Goal: Task Accomplishment & Management: Use online tool/utility

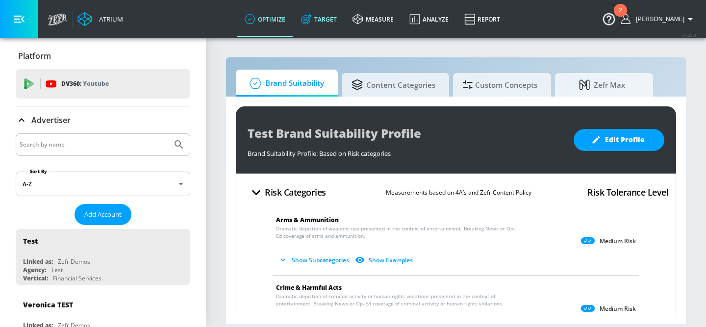
click at [328, 22] on link "Target" at bounding box center [318, 18] width 51 height 35
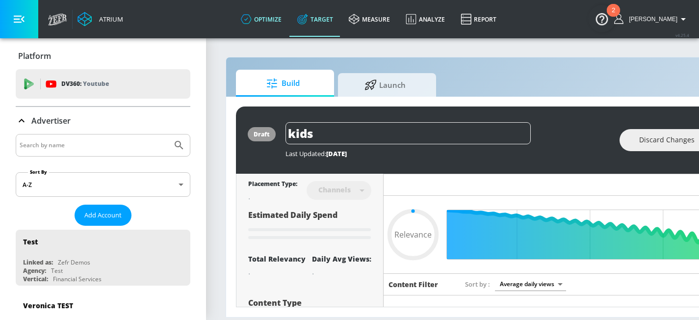
type input "0.59"
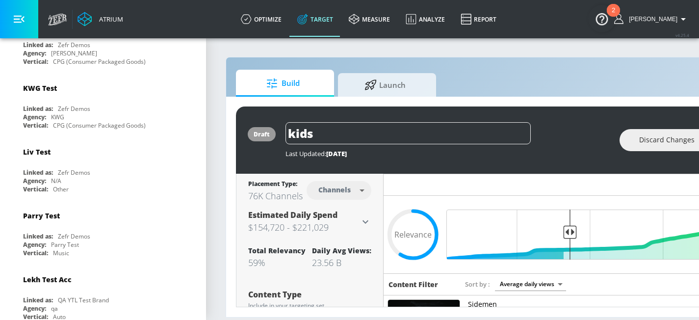
scroll to position [768, 0]
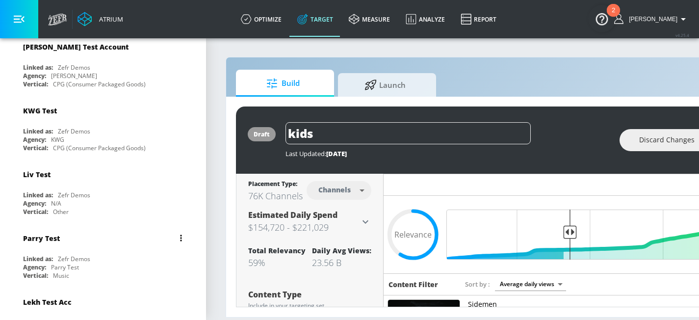
click at [106, 254] on div "Linked as: Zefr Demos" at bounding box center [105, 258] width 165 height 8
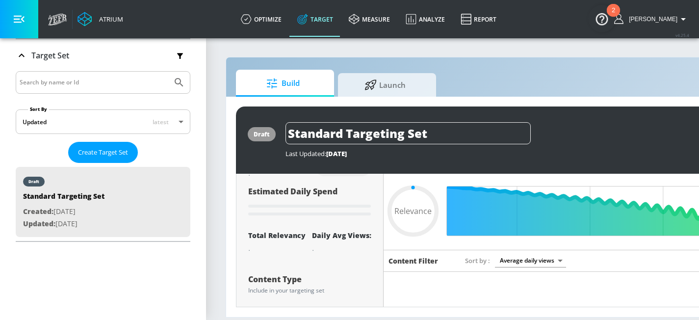
scroll to position [24, 0]
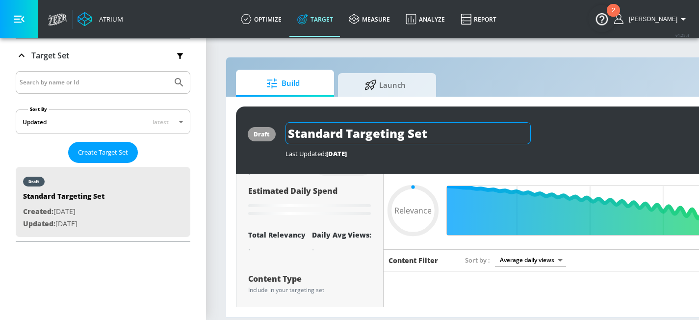
type input "0.56"
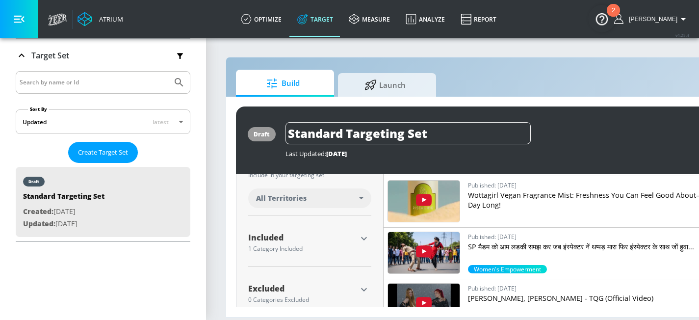
scroll to position [285, 0]
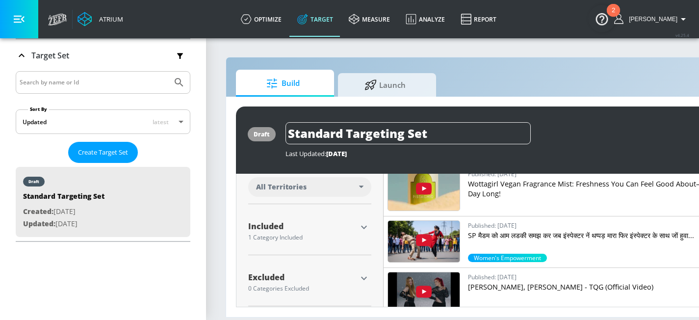
click at [363, 232] on icon "button" at bounding box center [364, 227] width 12 height 12
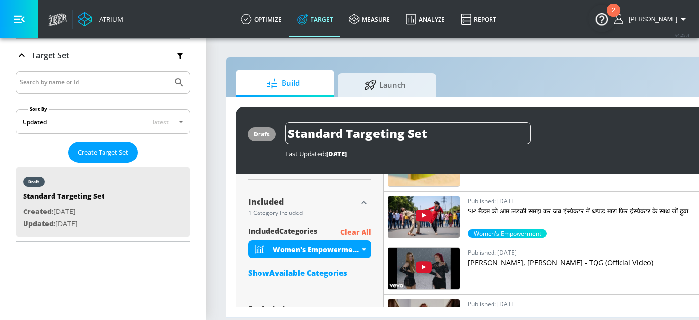
click at [360, 232] on p "Clear All" at bounding box center [355, 232] width 31 height 12
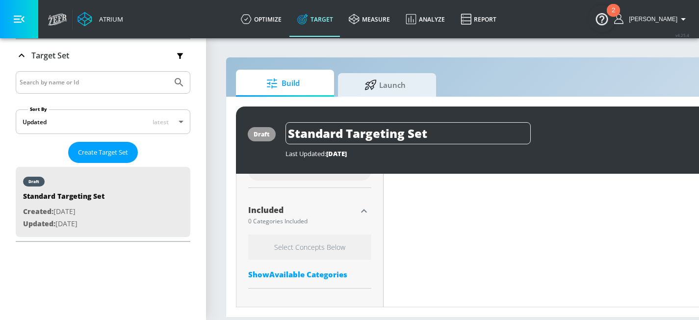
scroll to position [318, 0]
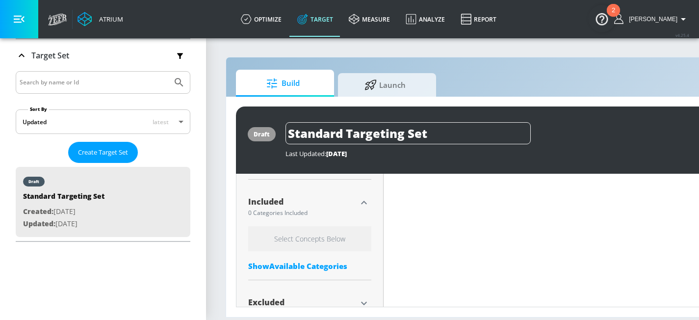
click at [314, 242] on h6 "Select Concepts Below" at bounding box center [309, 238] width 123 height 25
click at [302, 263] on div "Show Available Categories" at bounding box center [309, 266] width 123 height 10
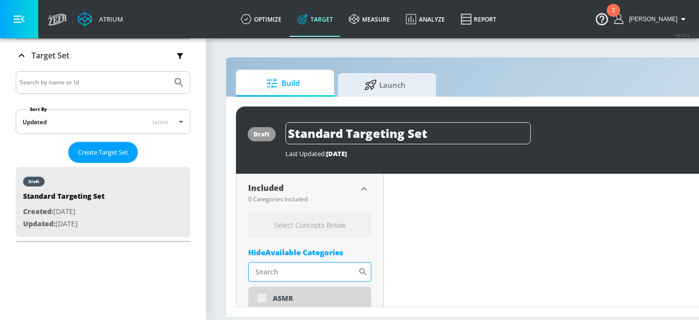
scroll to position [324, 0]
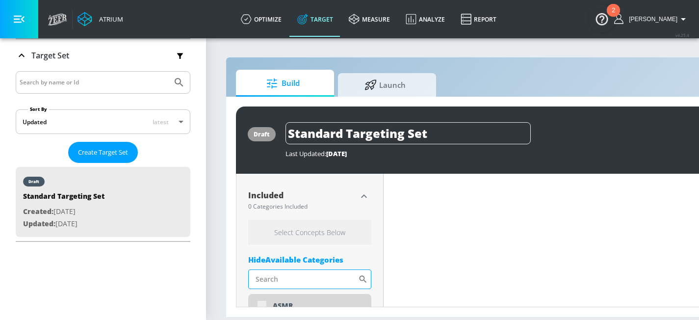
click at [305, 276] on input "Sort By" at bounding box center [303, 279] width 110 height 20
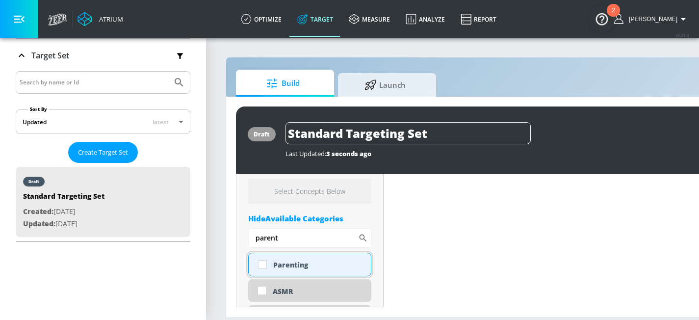
scroll to position [359, 0]
type input "parent"
click at [308, 259] on div "Parenting" at bounding box center [318, 262] width 90 height 9
checkbox input "true"
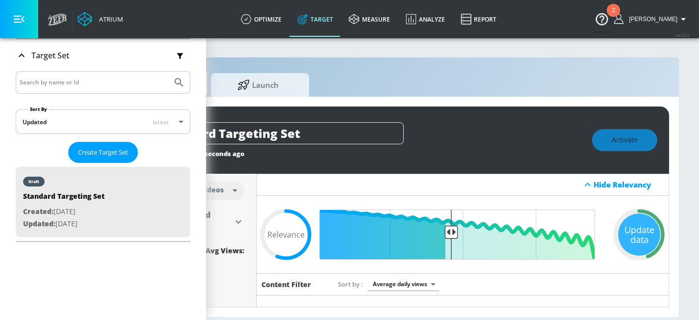
scroll to position [0, 134]
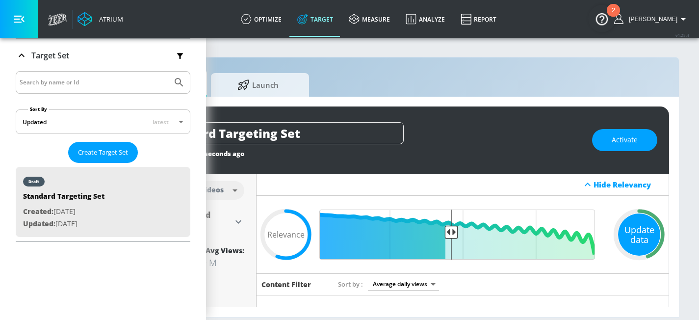
click at [628, 233] on div "Update data" at bounding box center [639, 234] width 42 height 42
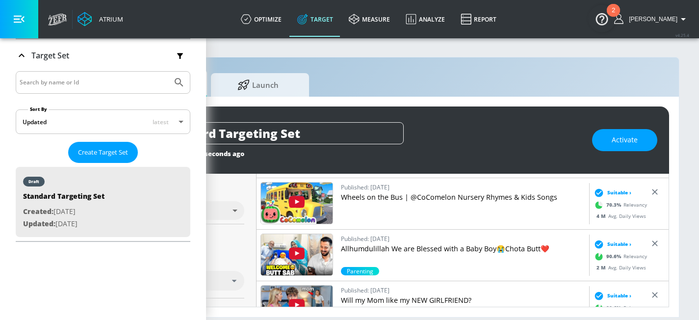
scroll to position [118, 0]
click at [380, 202] on link "Published: May 24, 2018 Wheels on the Bus | @CoComelon Nursery Rhymes & Kids So…" at bounding box center [463, 202] width 244 height 43
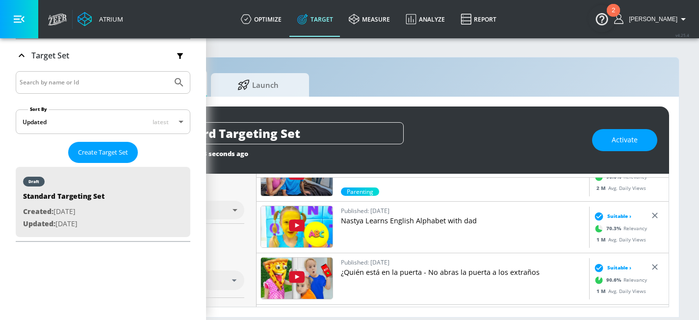
scroll to position [135, 0]
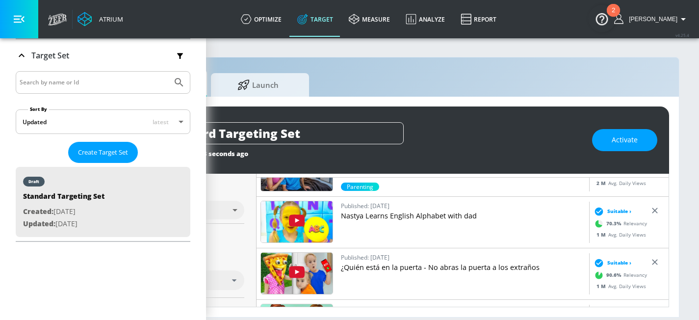
click at [397, 218] on p "Nastya Learns English Alphabet with dad" at bounding box center [463, 216] width 244 height 10
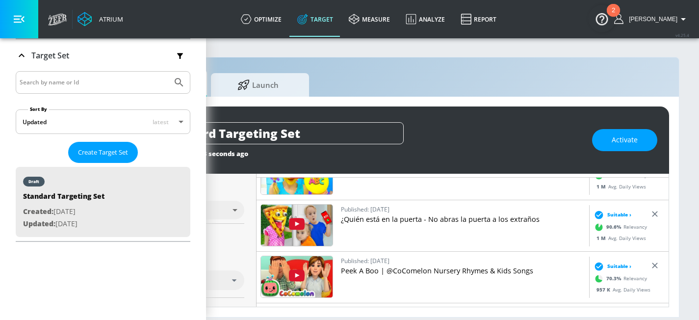
click at [391, 219] on p "¿Quién está en la puerta - No abras la puerta a los extraños" at bounding box center [463, 219] width 244 height 10
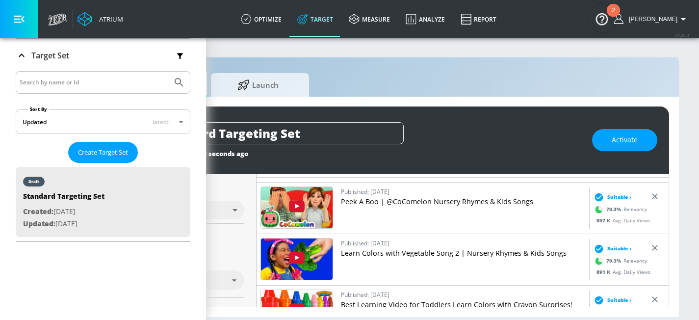
click at [370, 197] on p "Peek A Boo | @CoComelon Nursery Rhymes & Kids Songs" at bounding box center [463, 202] width 244 height 10
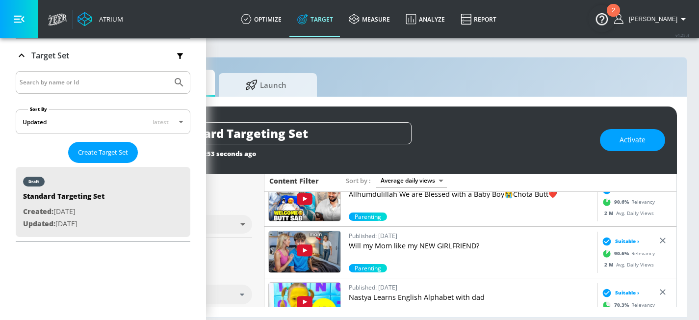
scroll to position [76, 0]
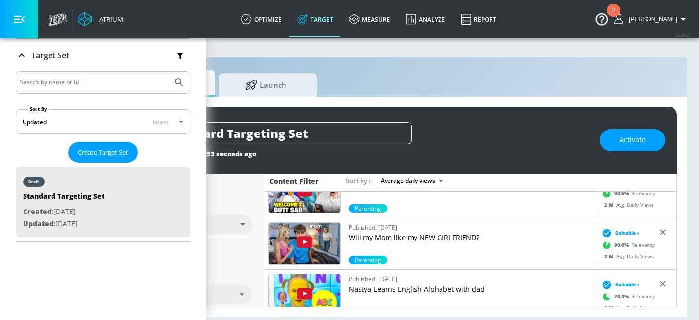
click at [405, 232] on p "Will my Mom like my NEW GIRLFRIEND?" at bounding box center [471, 237] width 244 height 10
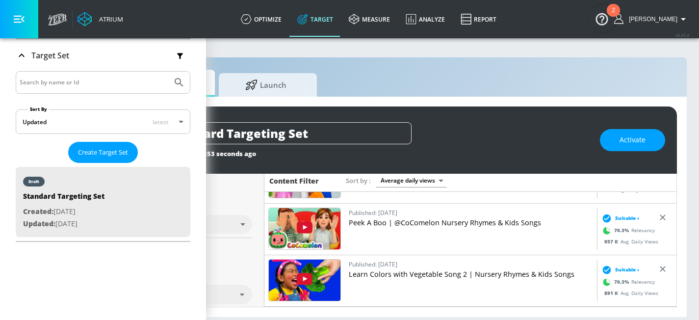
scroll to position [257, 0]
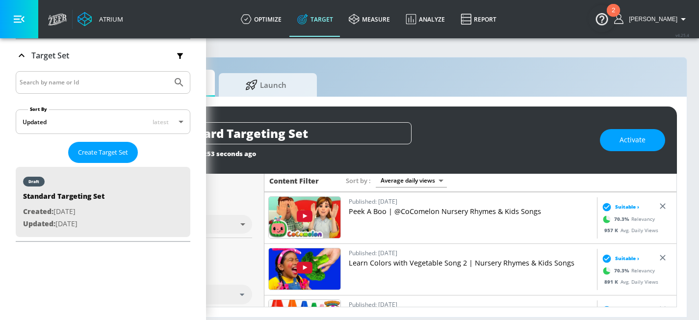
click at [397, 258] on p "Learn Colors with Vegetable Song 2 | Nursery Rhymes & Kids Songs" at bounding box center [471, 263] width 244 height 10
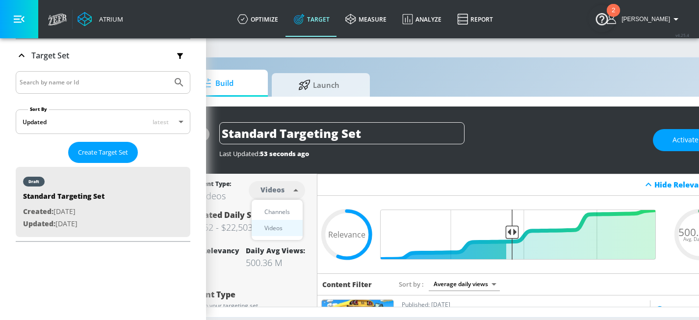
scroll to position [0, 66]
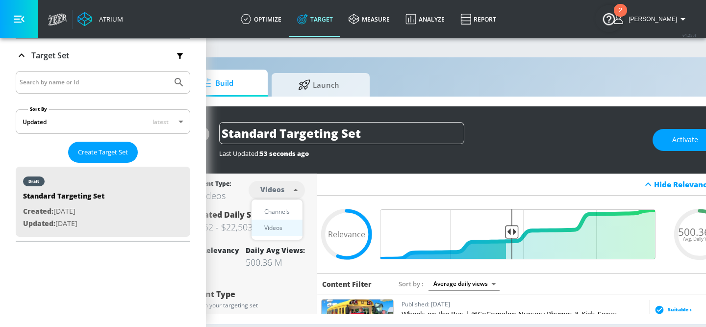
click at [280, 184] on body "Atrium optimize Target measure Analyze Report optimize Target measure Analyze R…" at bounding box center [287, 163] width 706 height 327
click at [282, 215] on div "Channels" at bounding box center [276, 211] width 35 height 10
type input "channels"
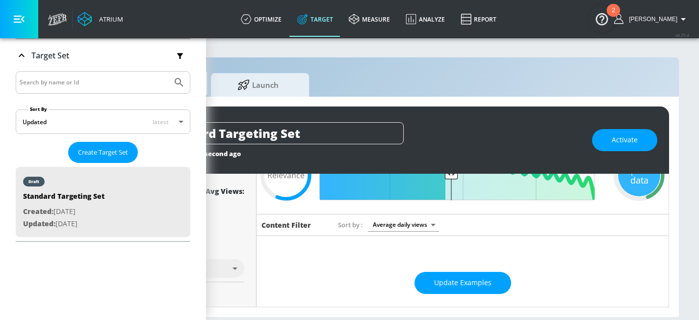
scroll to position [146, 0]
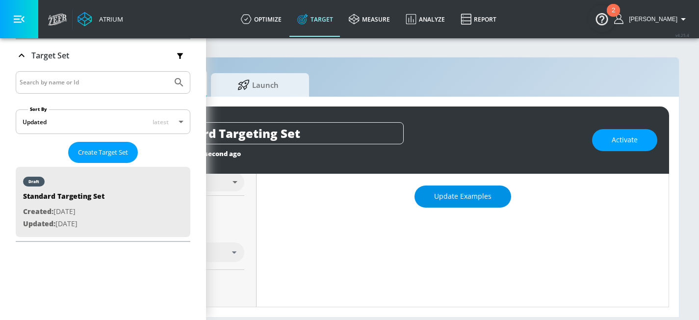
click at [463, 196] on span "Update Examples" at bounding box center [462, 196] width 57 height 12
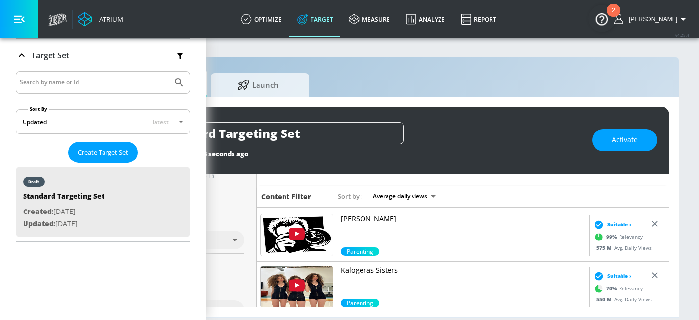
scroll to position [0, 0]
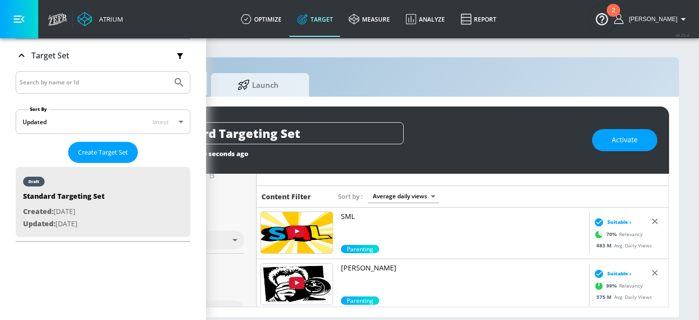
click at [341, 220] on p "SML" at bounding box center [463, 216] width 244 height 10
click at [350, 270] on p "[PERSON_NAME]" at bounding box center [463, 268] width 244 height 10
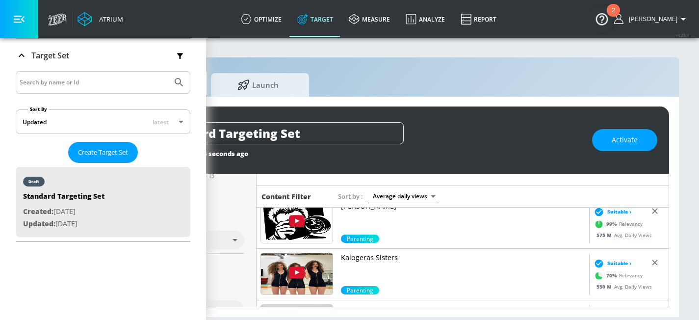
scroll to position [66, 0]
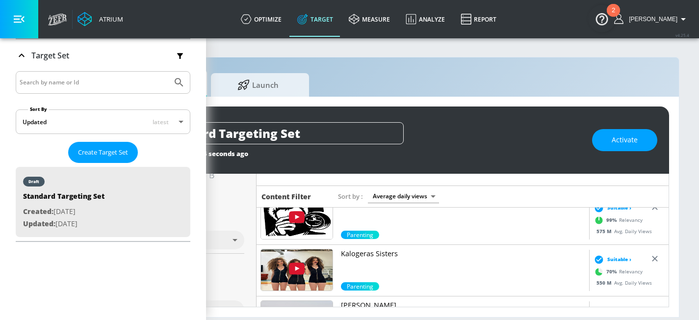
click at [317, 262] on img at bounding box center [297, 269] width 72 height 41
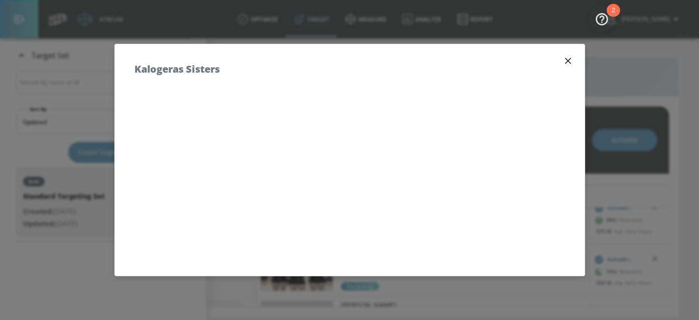
scroll to position [0, 127]
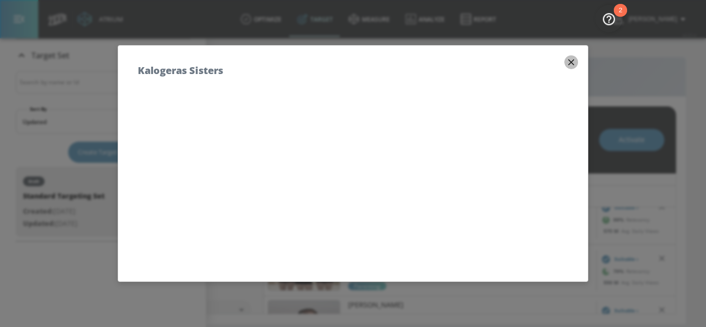
click at [566, 63] on icon "button" at bounding box center [571, 62] width 11 height 11
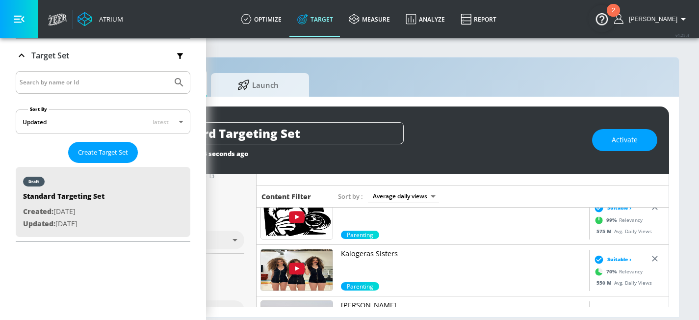
scroll to position [152, 0]
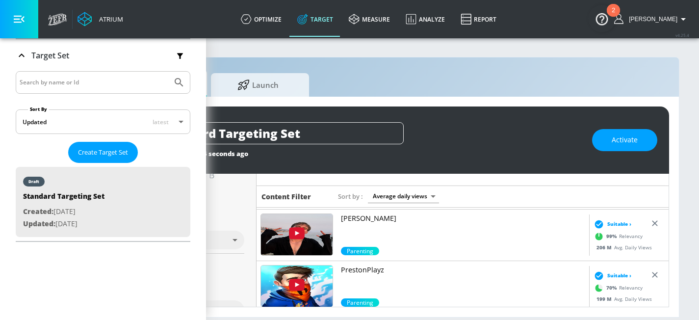
click at [305, 230] on img at bounding box center [297, 234] width 72 height 41
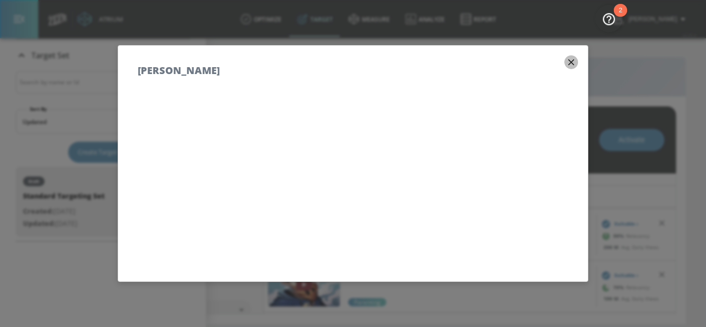
click at [568, 64] on icon "button" at bounding box center [571, 62] width 6 height 6
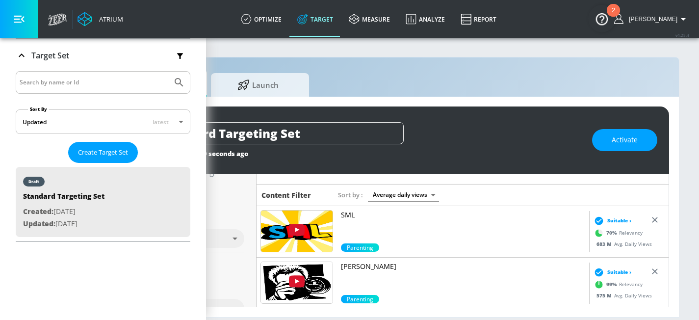
scroll to position [92, 0]
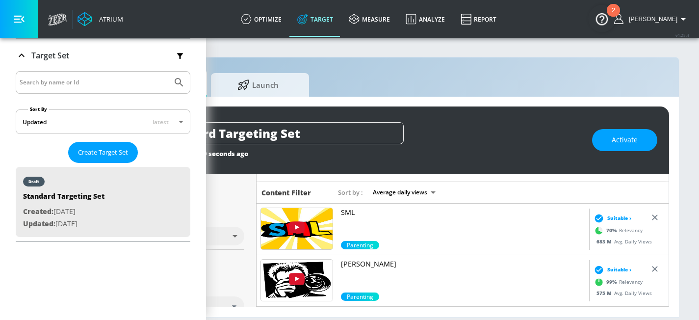
click at [345, 212] on p "SML" at bounding box center [463, 212] width 244 height 10
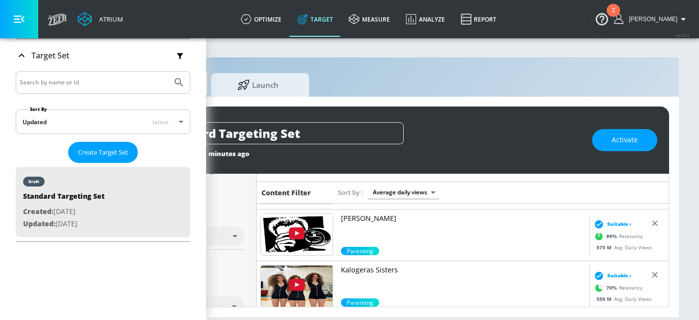
scroll to position [45, 0]
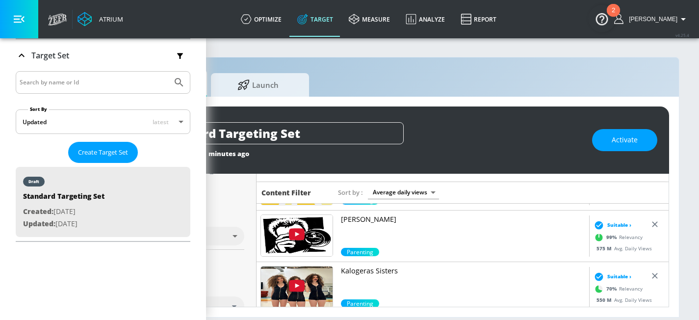
click at [371, 222] on p "[PERSON_NAME]" at bounding box center [463, 219] width 244 height 10
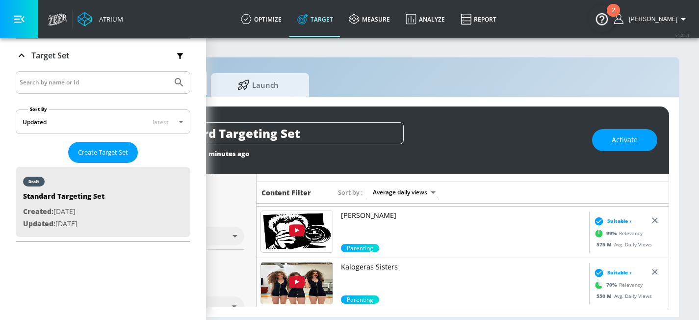
click at [378, 268] on p "Kalogeras Sisters" at bounding box center [463, 267] width 244 height 10
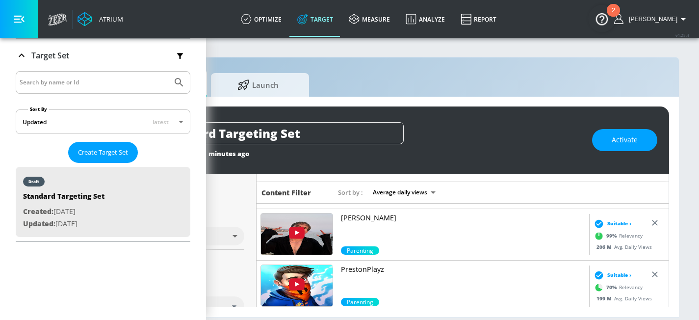
scroll to position [145, 0]
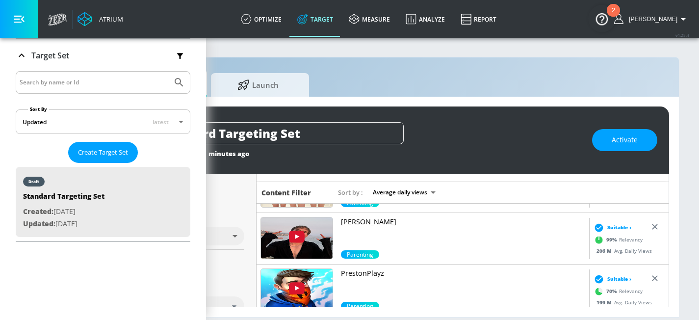
click at [367, 218] on p "[PERSON_NAME]" at bounding box center [463, 222] width 244 height 10
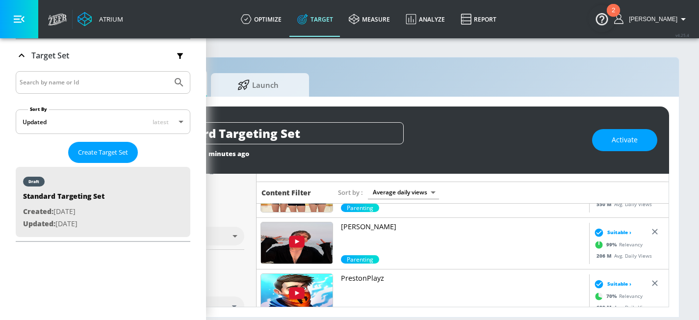
scroll to position [207, 0]
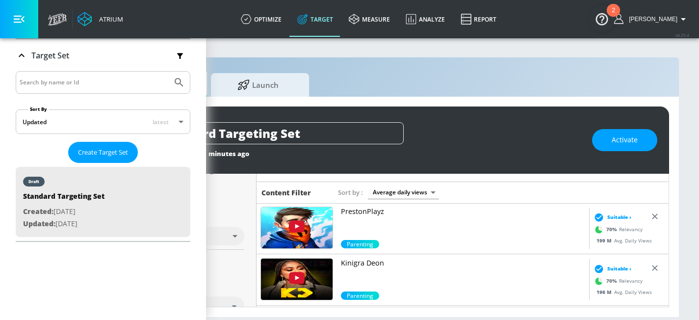
click at [362, 210] on p "PrestonPlayz" at bounding box center [463, 211] width 244 height 10
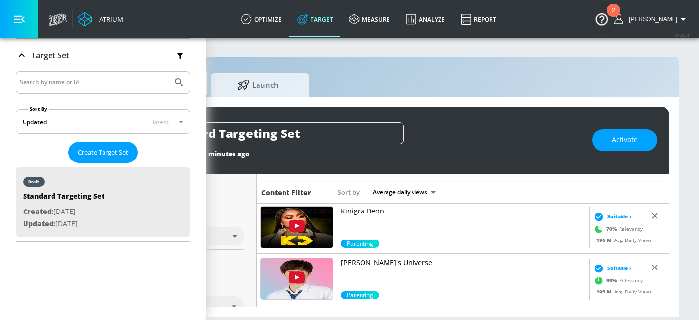
scroll to position [261, 0]
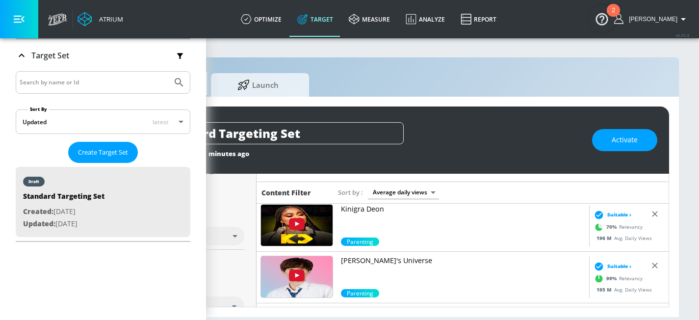
click at [369, 210] on p "Kinigra Deon" at bounding box center [463, 209] width 244 height 10
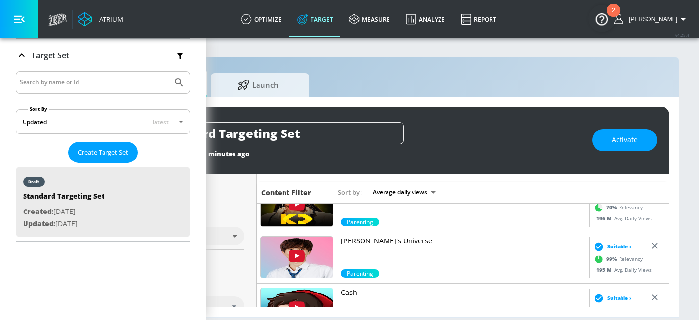
scroll to position [285, 0]
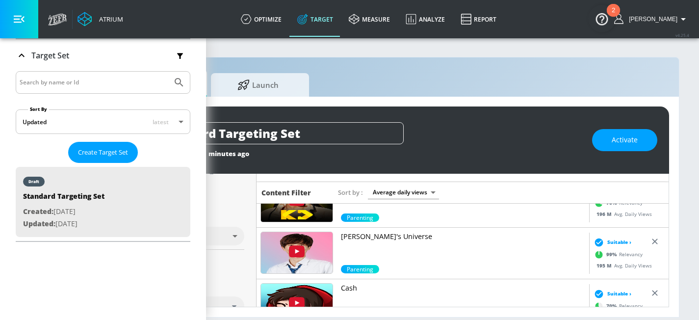
click at [367, 237] on p "[PERSON_NAME]'s Universe" at bounding box center [463, 236] width 244 height 10
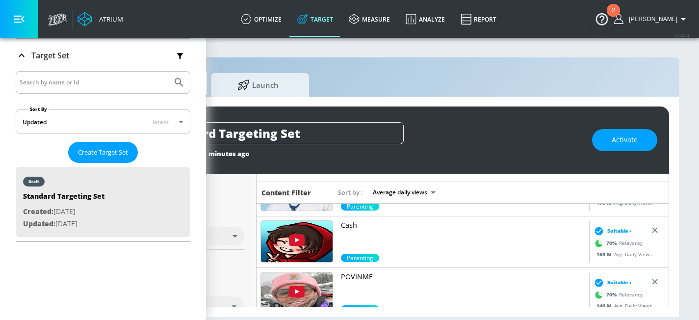
click at [348, 232] on link "Cash" at bounding box center [463, 236] width 244 height 33
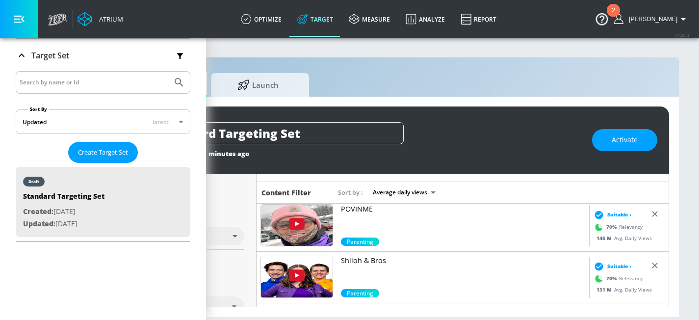
scroll to position [414, 0]
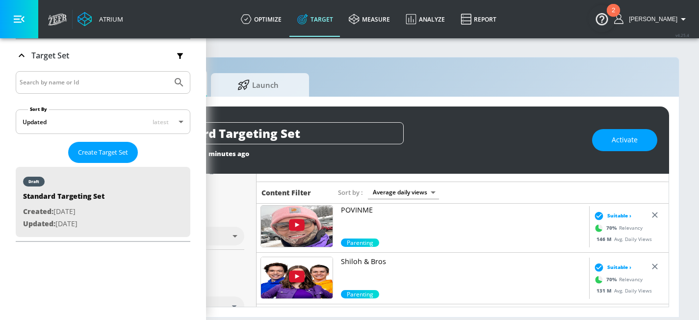
click at [360, 211] on p "POVINME" at bounding box center [463, 210] width 244 height 10
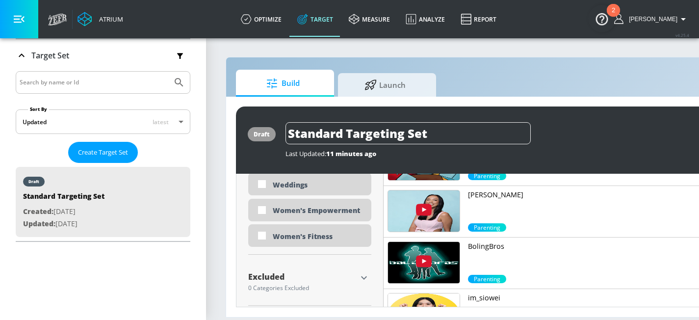
scroll to position [7, 0]
click at [363, 272] on icon "button" at bounding box center [364, 278] width 12 height 12
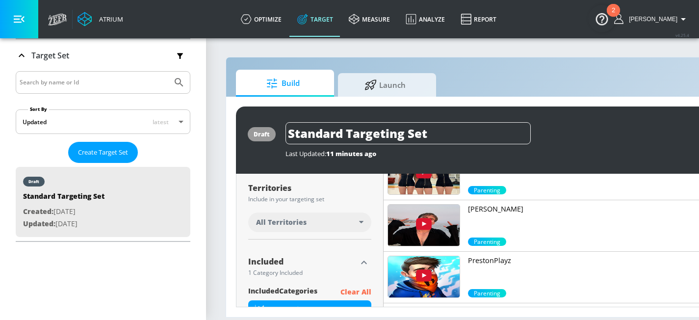
scroll to position [325, 0]
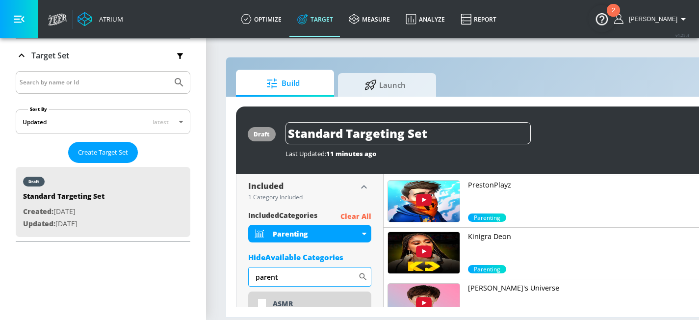
drag, startPoint x: 336, startPoint y: 277, endPoint x: 259, endPoint y: 269, distance: 77.4
click at [259, 269] on input "parent" at bounding box center [303, 277] width 110 height 20
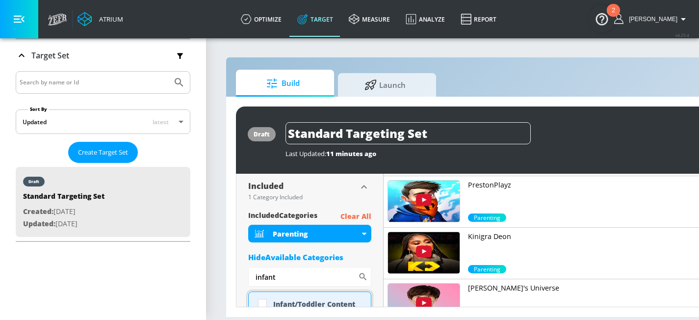
type input "infant"
click at [288, 299] on div "Infant/Toddler Content" at bounding box center [309, 303] width 123 height 24
checkbox input "true"
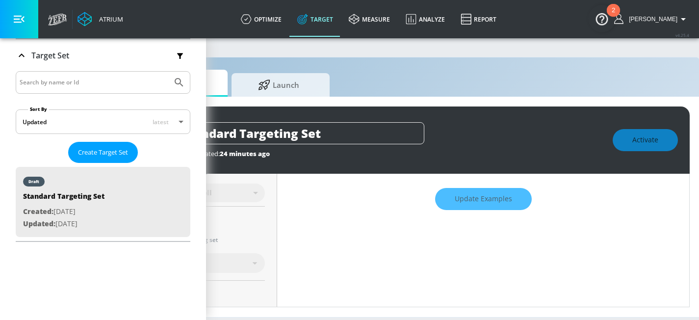
scroll to position [86, 0]
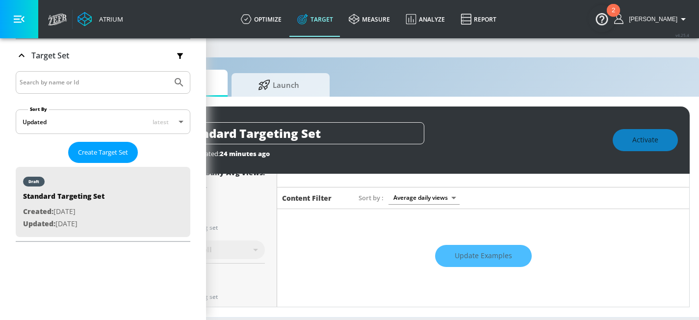
click at [481, 256] on div "Update Examples" at bounding box center [483, 256] width 412 height 34
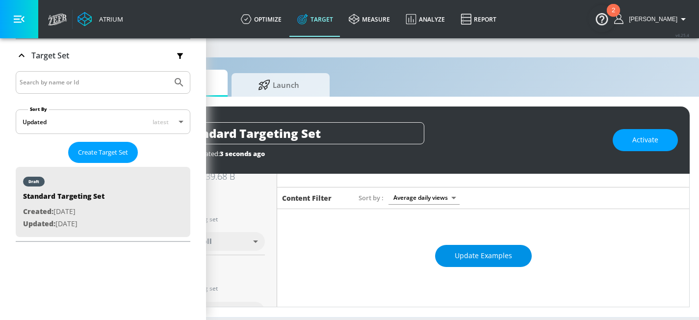
scroll to position [78, 0]
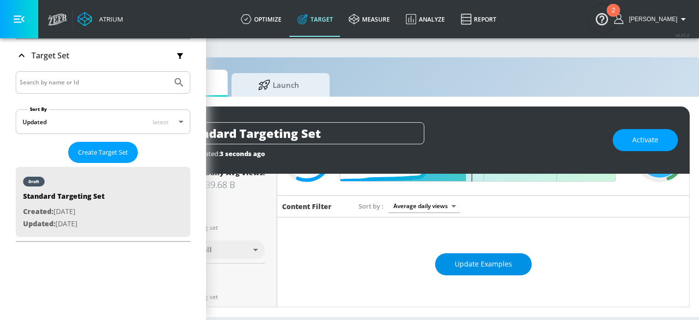
click at [483, 267] on span "Update Examples" at bounding box center [482, 264] width 57 height 12
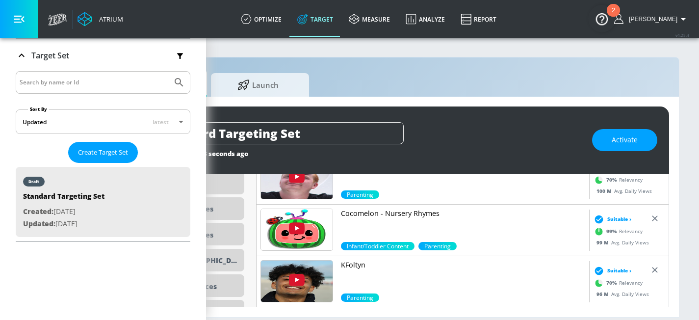
scroll to position [913, 0]
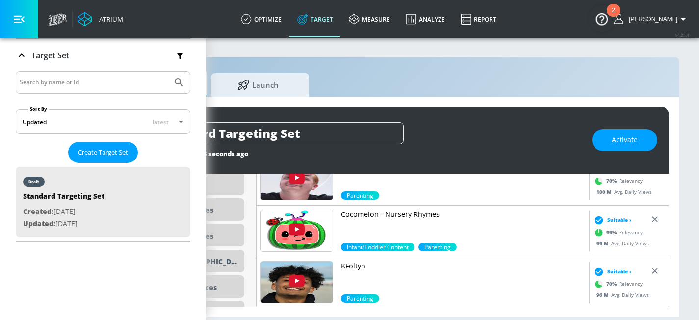
click at [371, 214] on p "Cocomelon - Nursery Rhymes" at bounding box center [463, 214] width 244 height 10
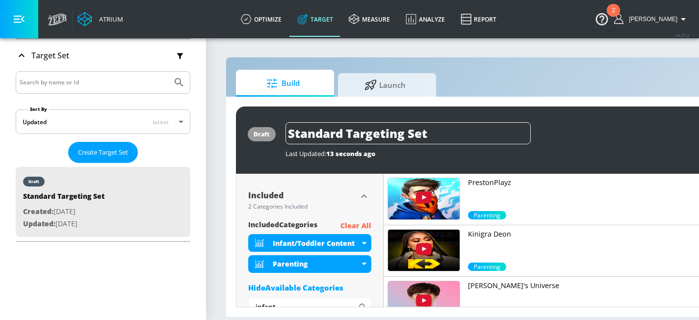
scroll to position [330, 0]
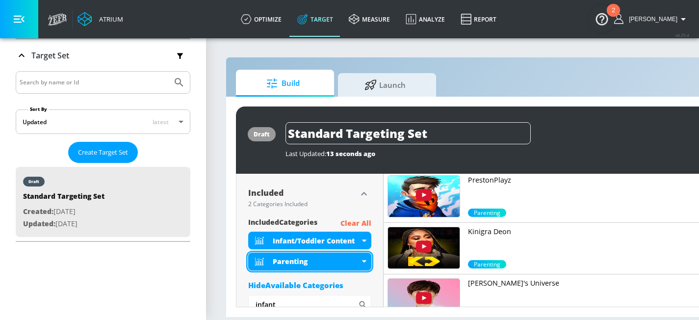
click at [363, 262] on icon at bounding box center [364, 261] width 4 height 2
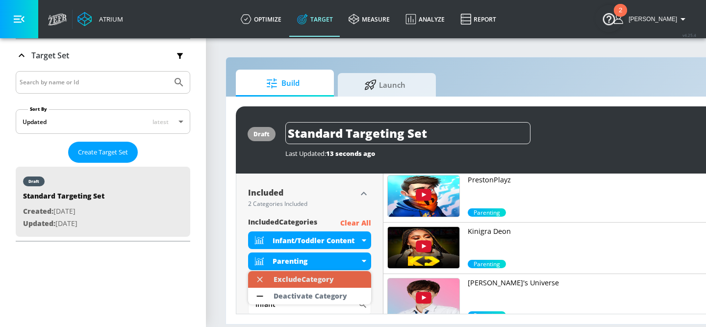
click at [313, 280] on div "Exclude Category" at bounding box center [304, 279] width 60 height 7
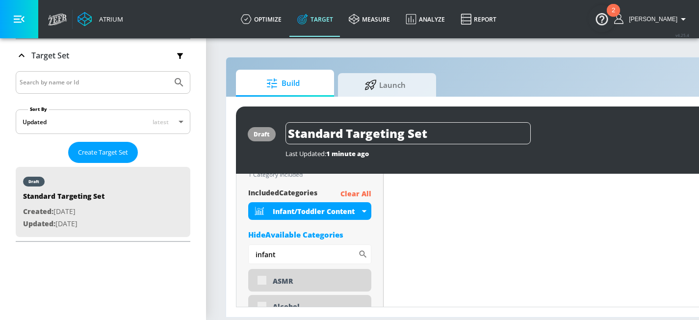
scroll to position [354, 0]
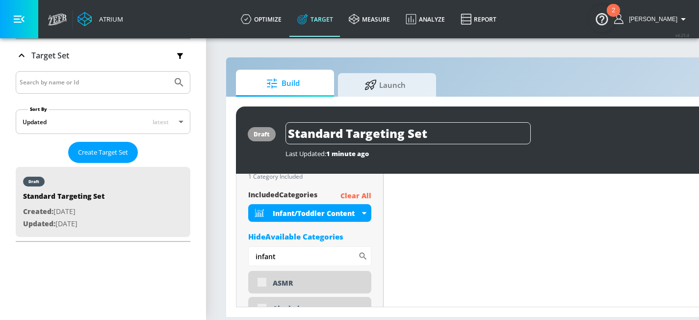
drag, startPoint x: 311, startPoint y: 255, endPoint x: 237, endPoint y: 254, distance: 74.0
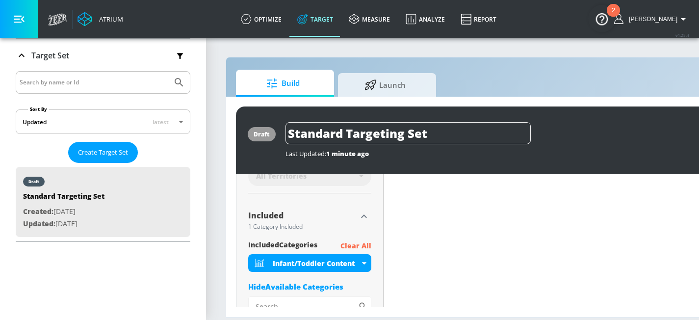
scroll to position [308, 0]
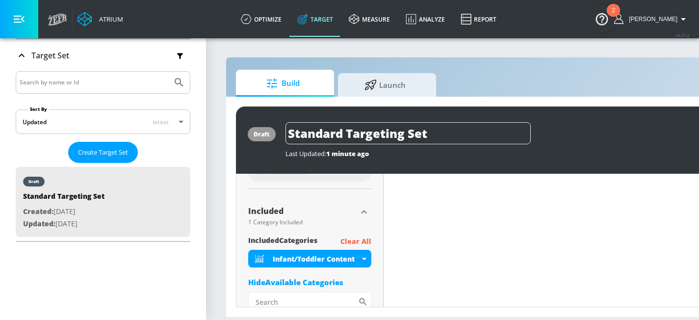
click at [354, 243] on p "Clear All" at bounding box center [355, 241] width 31 height 12
click at [355, 239] on p "Clear All" at bounding box center [355, 241] width 31 height 12
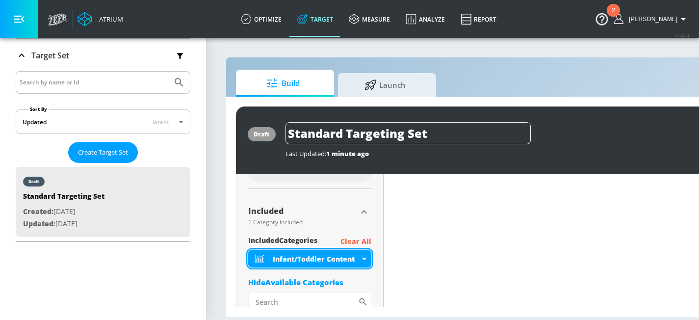
click at [360, 260] on div "Infant/Toddler Content" at bounding box center [309, 259] width 123 height 18
click at [364, 259] on div "Infant/Toddler Content" at bounding box center [309, 259] width 123 height 18
click at [365, 257] on icon at bounding box center [364, 258] width 4 height 2
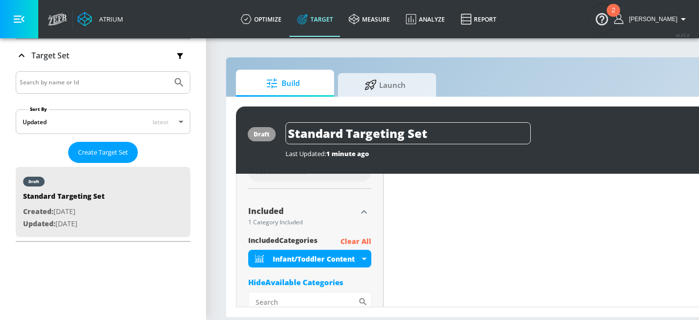
click at [355, 240] on p "Clear All" at bounding box center [355, 241] width 31 height 12
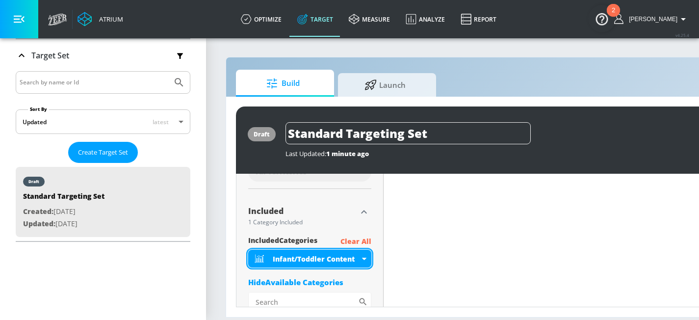
click at [364, 258] on icon at bounding box center [364, 258] width 4 height 2
click at [326, 262] on div "Infant/Toddler Content" at bounding box center [316, 258] width 87 height 9
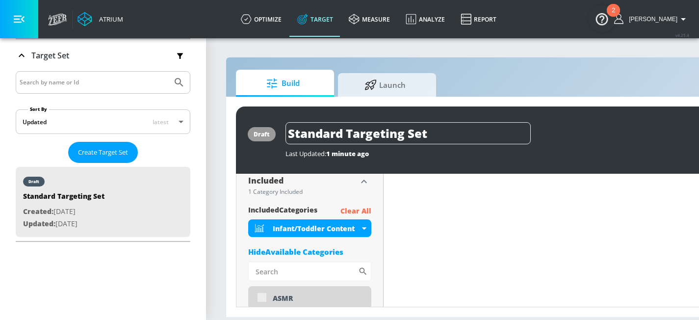
scroll to position [324, 0]
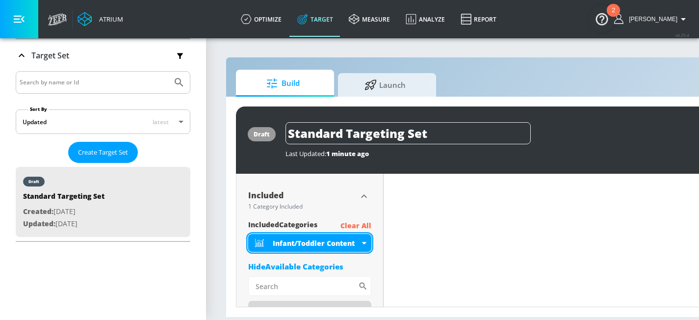
click at [322, 243] on div "Infant/Toddler Content" at bounding box center [316, 242] width 87 height 9
click at [362, 245] on div "Infant/Toddler Content" at bounding box center [309, 243] width 123 height 18
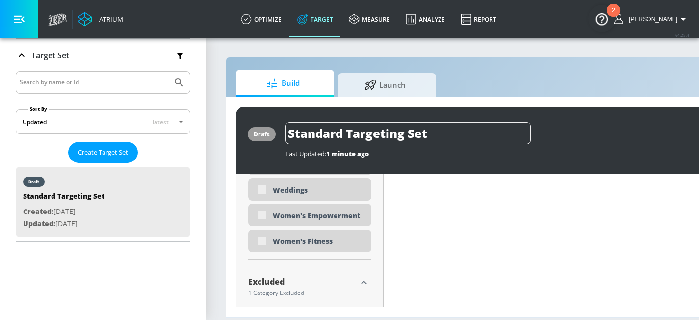
scroll to position [3219, 0]
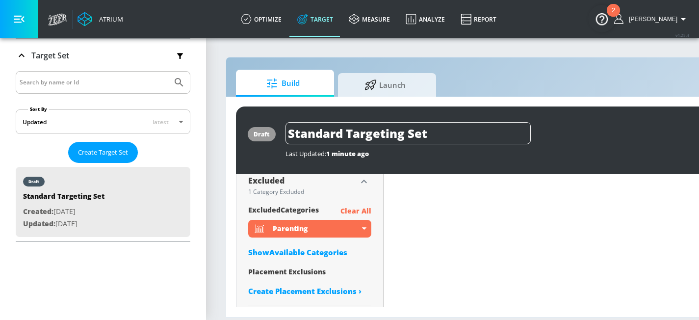
click at [360, 211] on p "Clear All" at bounding box center [355, 211] width 31 height 12
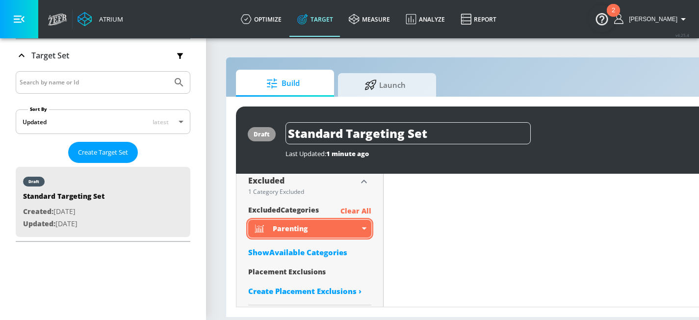
click at [366, 229] on div "Parenting" at bounding box center [309, 229] width 123 height 18
click at [358, 230] on div "Parenting" at bounding box center [316, 228] width 87 height 9
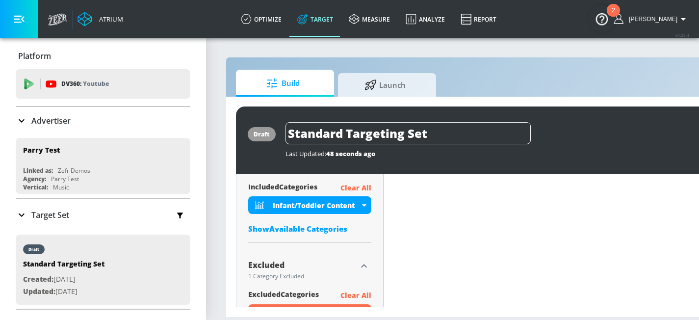
scroll to position [7, 0]
click at [352, 182] on p "Clear All" at bounding box center [355, 188] width 31 height 12
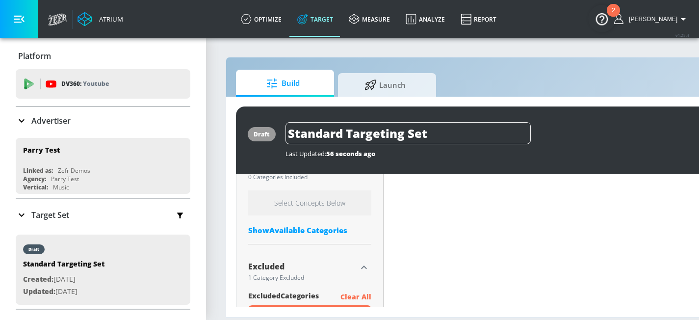
scroll to position [361, 0]
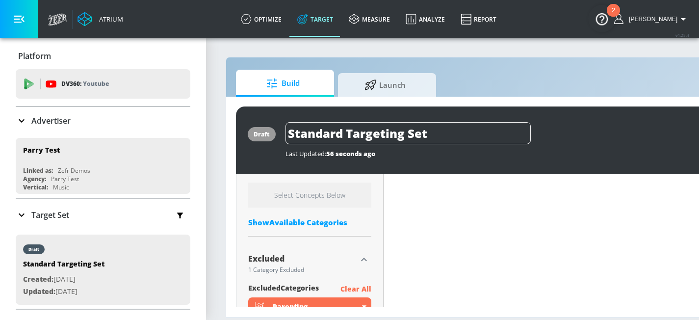
click at [302, 217] on div "Show Available Categories" at bounding box center [309, 222] width 123 height 10
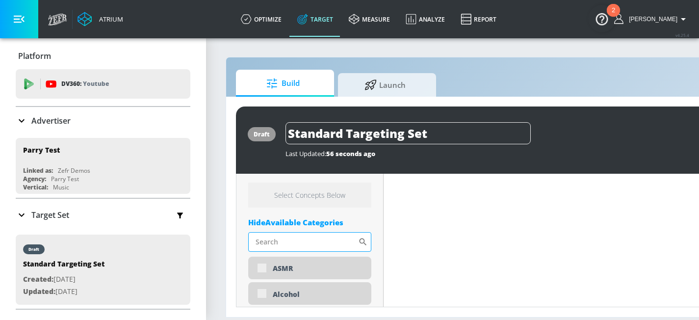
click at [305, 240] on input "Sort By" at bounding box center [303, 242] width 110 height 20
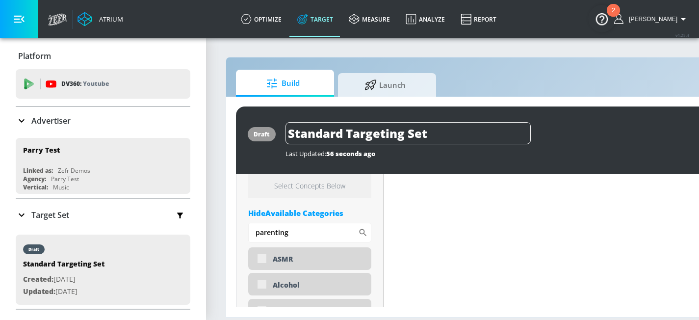
scroll to position [375, 0]
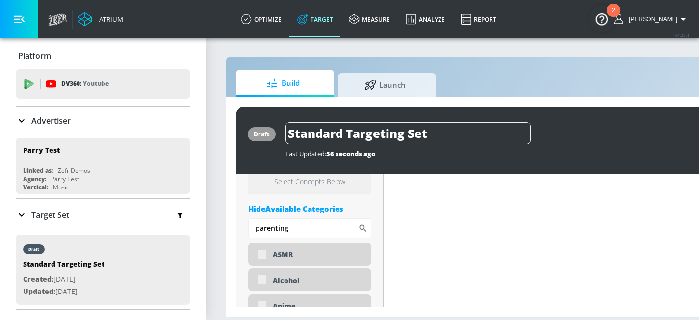
type input "parenting"
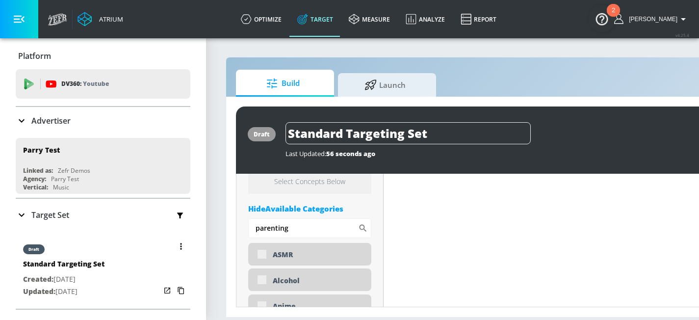
drag, startPoint x: 338, startPoint y: 234, endPoint x: 168, endPoint y: 234, distance: 170.1
click at [177, 234] on div "Atrium optimize Target measure Analyze Report optimize Target measure Analyze R…" at bounding box center [349, 160] width 699 height 320
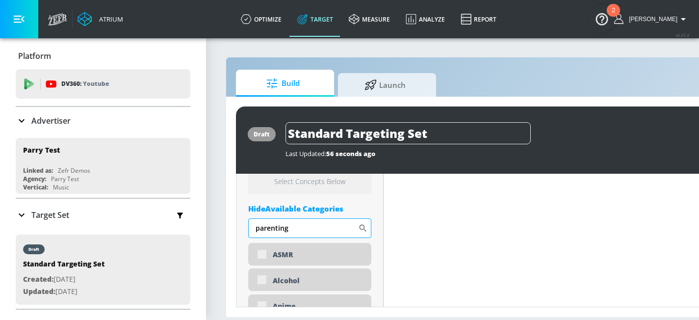
click at [273, 233] on input "parenting" at bounding box center [303, 228] width 110 height 20
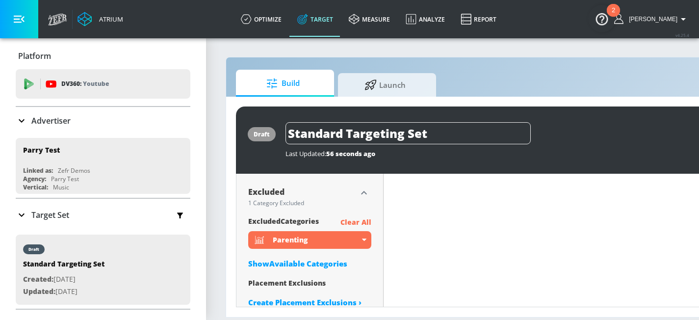
scroll to position [3238, 0]
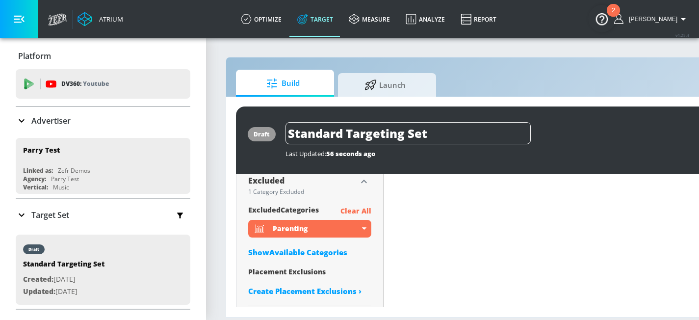
click at [346, 212] on p "Clear All" at bounding box center [355, 211] width 31 height 12
click at [356, 211] on p "Clear All" at bounding box center [355, 211] width 31 height 12
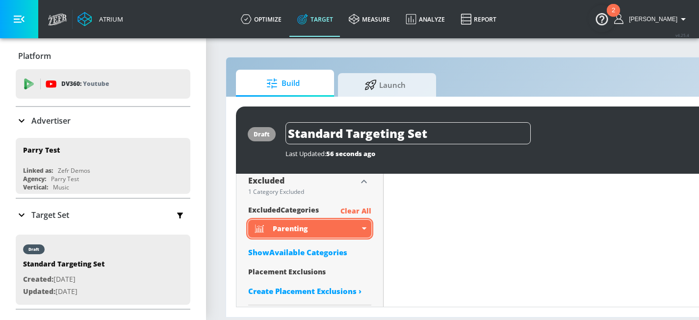
click at [343, 229] on div "Parenting" at bounding box center [316, 228] width 87 height 9
click at [369, 229] on div "Parenting" at bounding box center [309, 229] width 123 height 18
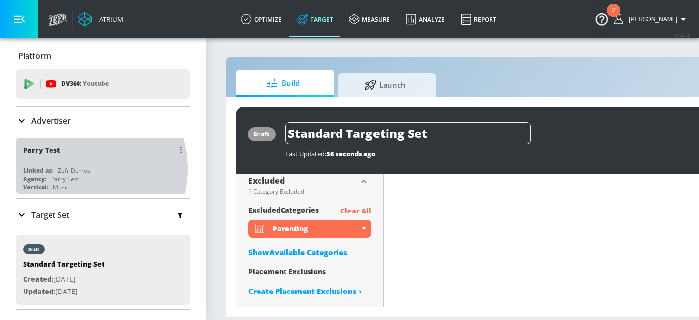
click at [76, 169] on div "Zefr Demos" at bounding box center [74, 170] width 32 height 8
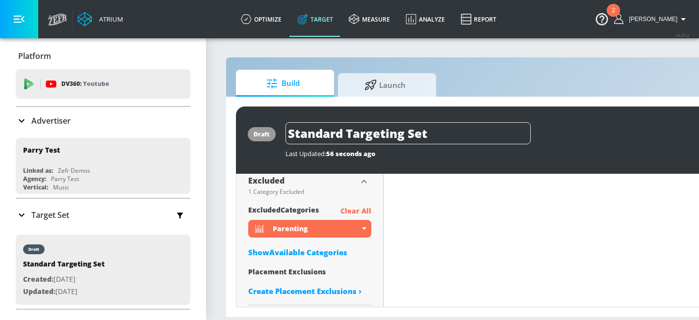
click at [349, 208] on p "Clear All" at bounding box center [355, 211] width 31 height 12
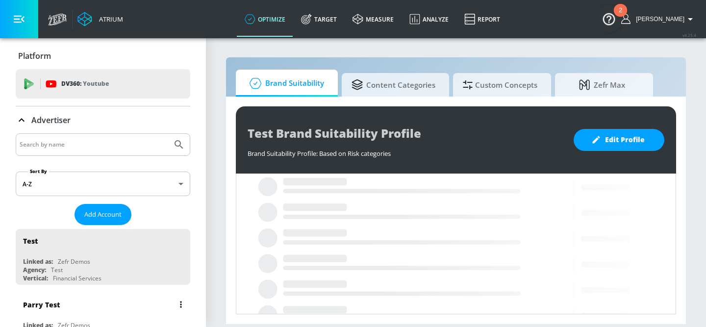
click at [67, 309] on div "Parry Test" at bounding box center [105, 305] width 165 height 24
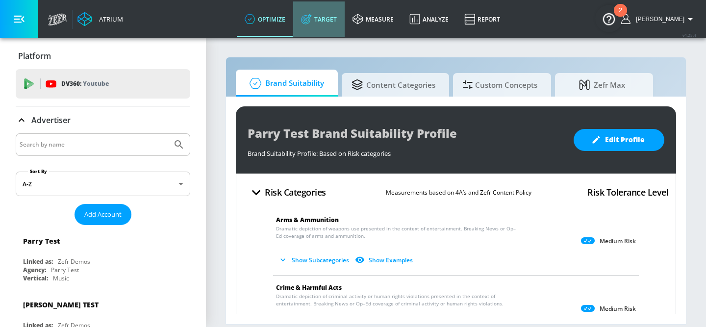
click at [329, 21] on link "Target" at bounding box center [318, 18] width 51 height 35
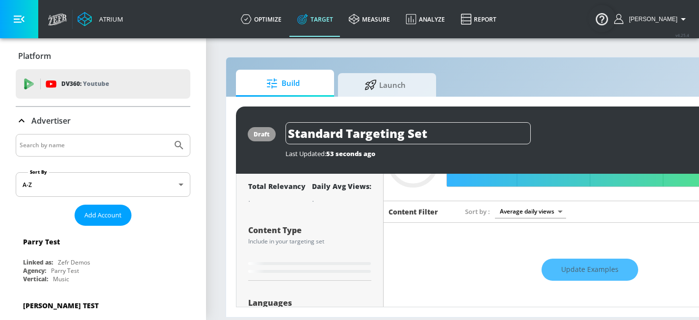
type input "0.05"
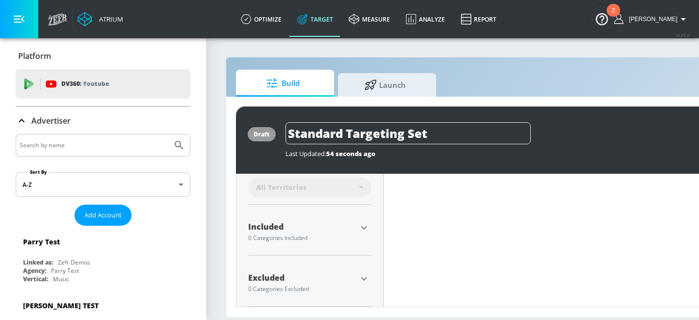
scroll to position [296, 0]
click at [361, 227] on icon "button" at bounding box center [364, 228] width 12 height 12
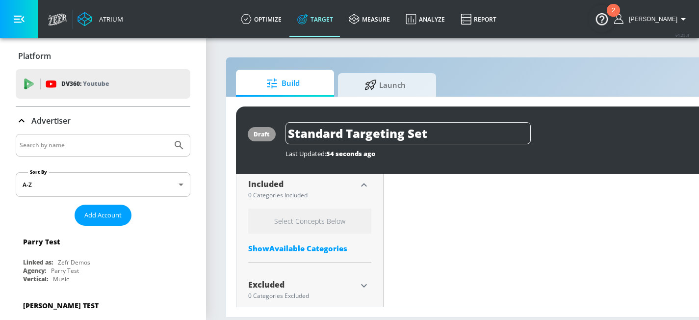
scroll to position [340, 0]
click at [306, 220] on h6 "Select Concepts Below" at bounding box center [309, 219] width 123 height 25
click at [299, 241] on div "Select Concepts Below Show Available Categories" at bounding box center [309, 232] width 123 height 50
click at [299, 246] on div "Show Available Categories" at bounding box center [309, 247] width 123 height 10
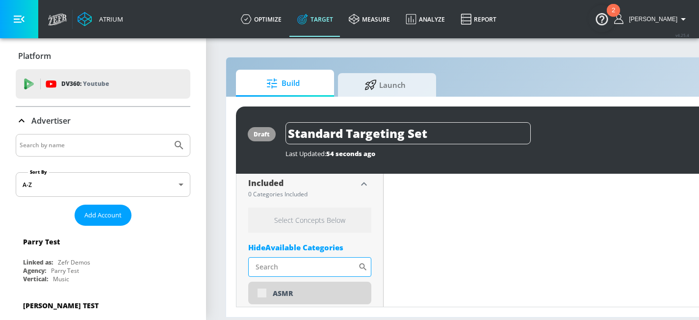
click at [298, 262] on input "Sort By" at bounding box center [303, 267] width 110 height 20
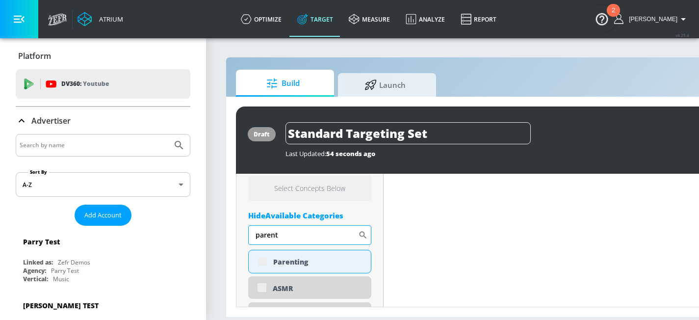
scroll to position [372, 0]
type input "parent"
click at [293, 268] on div "Parenting" at bounding box center [309, 261] width 123 height 24
click at [261, 259] on div "Parenting" at bounding box center [309, 261] width 123 height 24
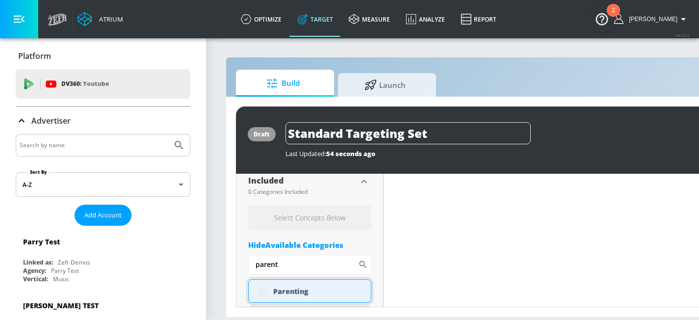
scroll to position [343, 0]
click at [286, 286] on div "Parenting" at bounding box center [318, 290] width 90 height 9
drag, startPoint x: 280, startPoint y: 258, endPoint x: 217, endPoint y: 250, distance: 63.8
click at [217, 250] on section "Build Launch draft Standard Targeting Set Last Updated: 54 seconds ago Activate…" at bounding box center [516, 178] width 620 height 282
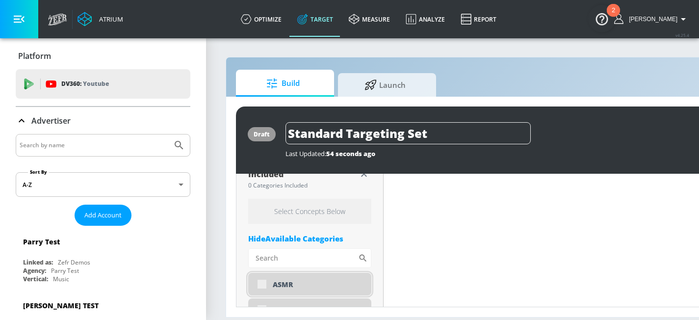
scroll to position [356, 0]
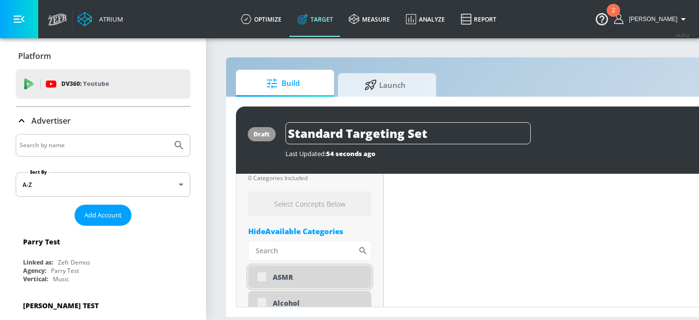
click at [284, 272] on div "ASMR" at bounding box center [318, 276] width 91 height 9
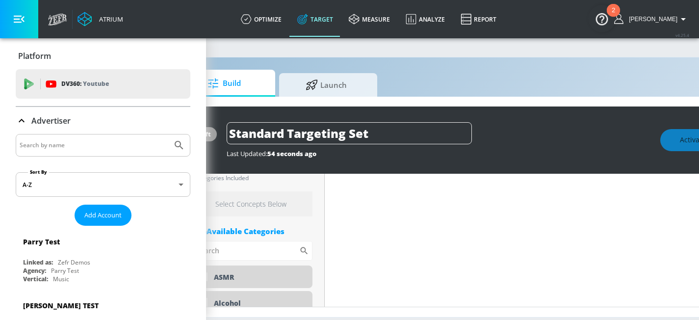
scroll to position [7, 0]
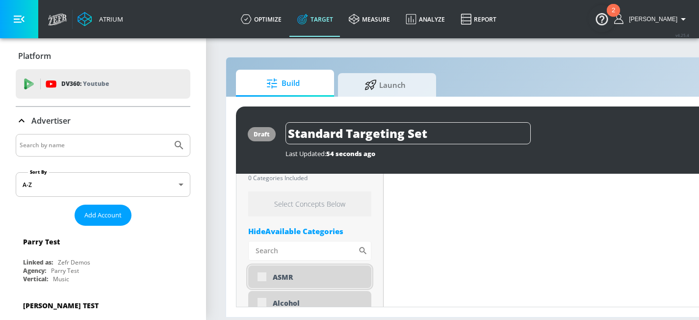
click at [268, 269] on div "ASMR" at bounding box center [309, 276] width 123 height 23
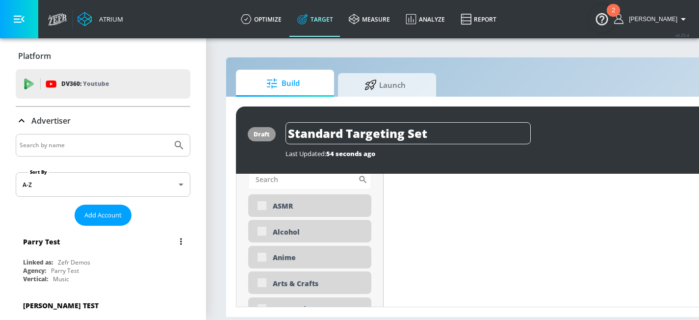
scroll to position [428, 0]
click at [113, 255] on div "Parry Test Linked as: Zefr Demos Agency: Parry Test Vertical: Music" at bounding box center [103, 257] width 175 height 56
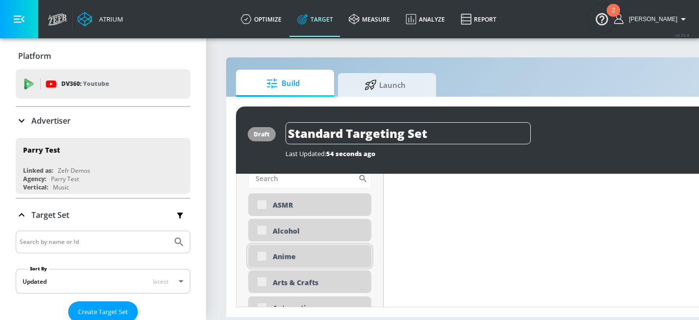
type input "0.56"
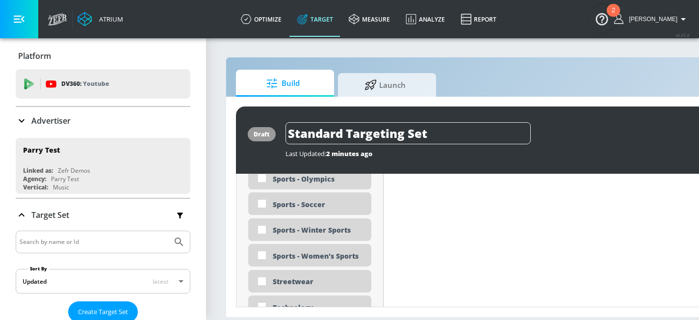
scroll to position [3134, 0]
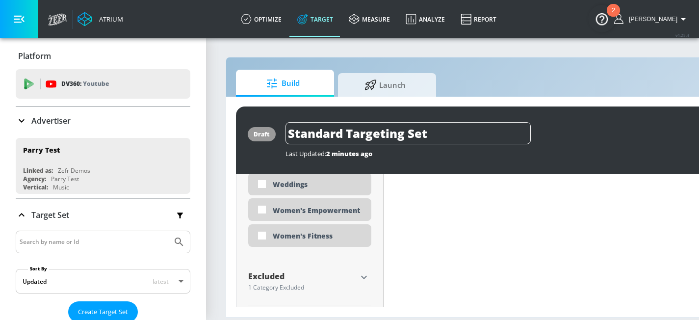
click at [360, 271] on icon "button" at bounding box center [364, 277] width 12 height 12
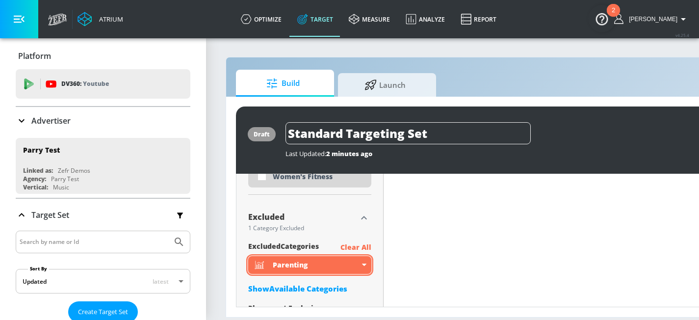
scroll to position [3193, 0]
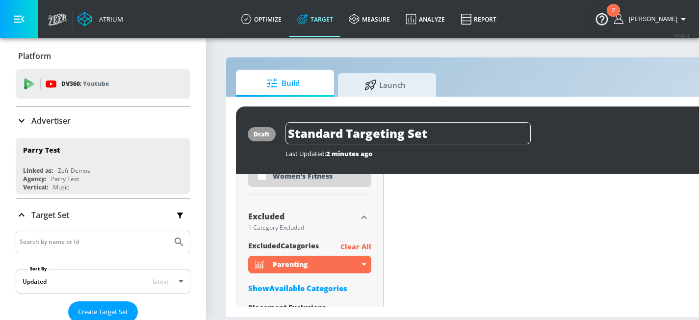
click at [363, 242] on p "Clear All" at bounding box center [355, 247] width 31 height 12
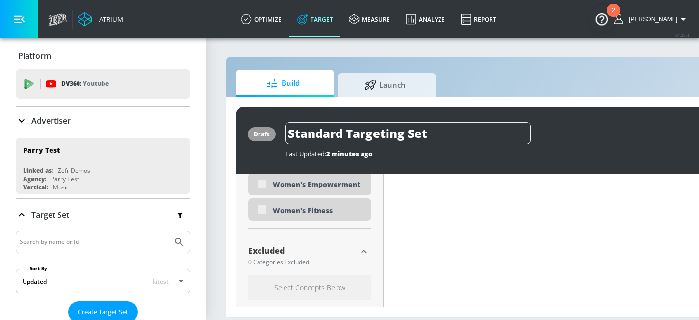
scroll to position [3227, 0]
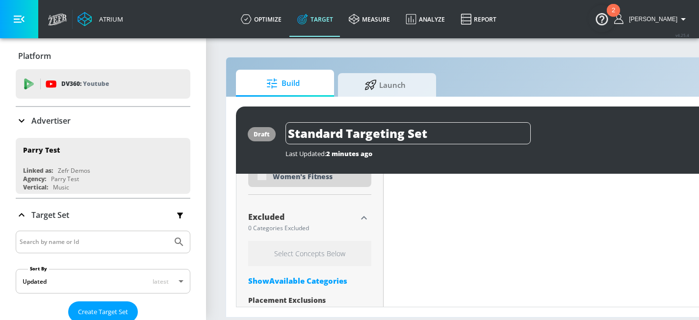
click at [287, 276] on div "Show Available Categories" at bounding box center [309, 281] width 123 height 10
click at [281, 291] on input "Sort By" at bounding box center [303, 300] width 110 height 20
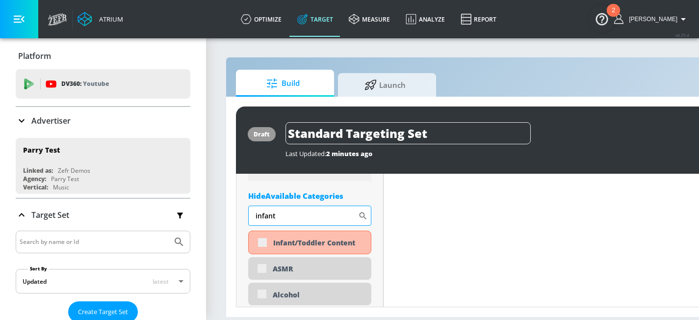
scroll to position [3314, 0]
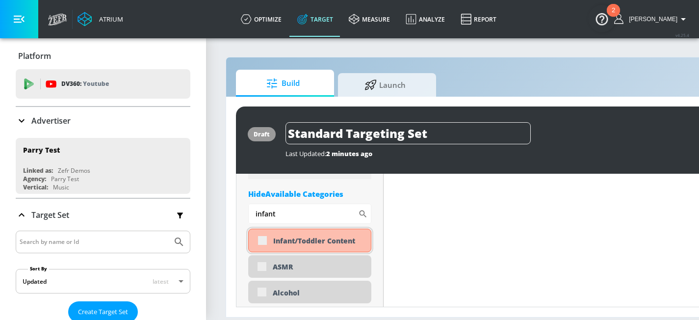
type input "infant"
click at [269, 236] on div "Infant/Toddler Content" at bounding box center [309, 240] width 123 height 24
click at [261, 232] on div "Infant/Toddler Content" at bounding box center [309, 240] width 123 height 24
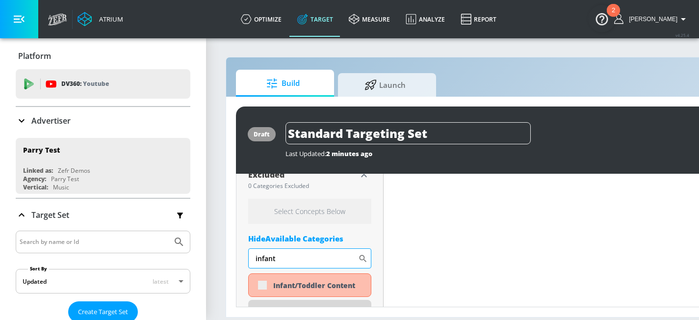
scroll to position [3270, 0]
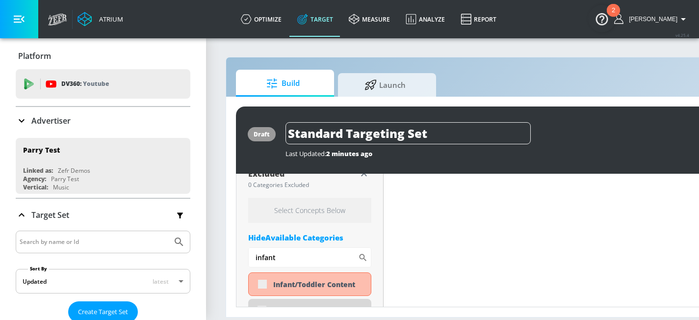
click at [304, 232] on div "Hide Available Categories" at bounding box center [309, 237] width 123 height 10
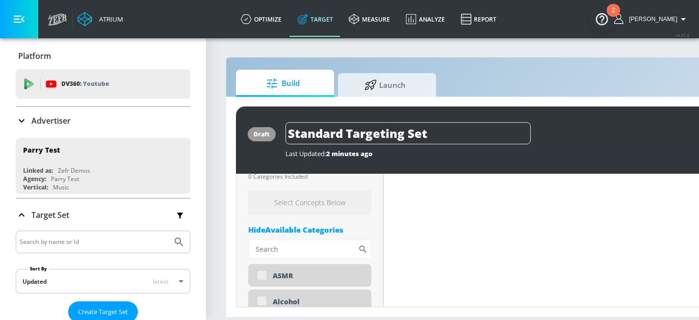
scroll to position [362, 0]
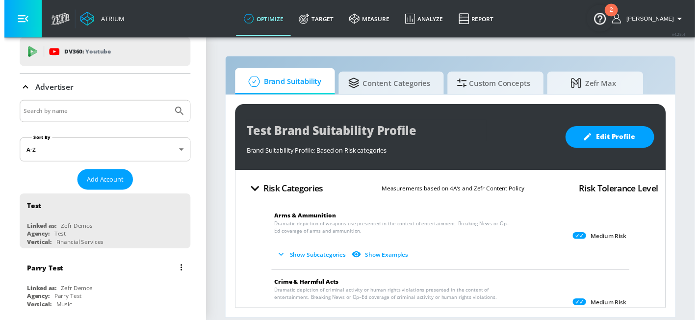
scroll to position [31, 0]
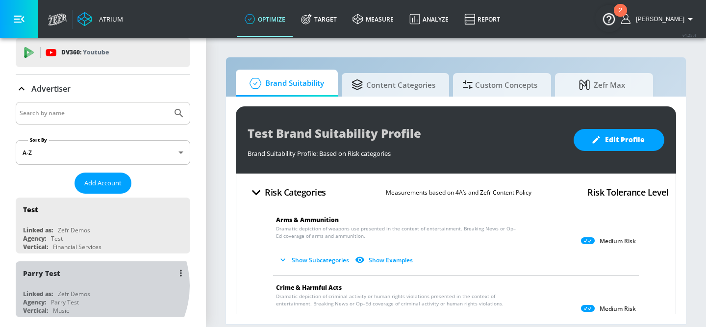
click at [100, 285] on div "Parry Test Linked as: Zefr Demos Agency: Parry Test Vertical: Music" at bounding box center [103, 289] width 175 height 56
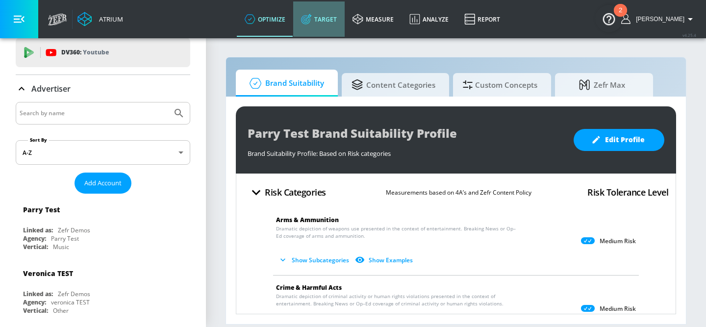
click at [323, 22] on link "Target" at bounding box center [318, 18] width 51 height 35
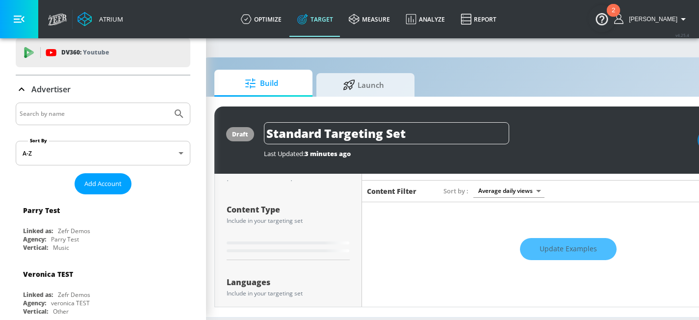
scroll to position [0, 18]
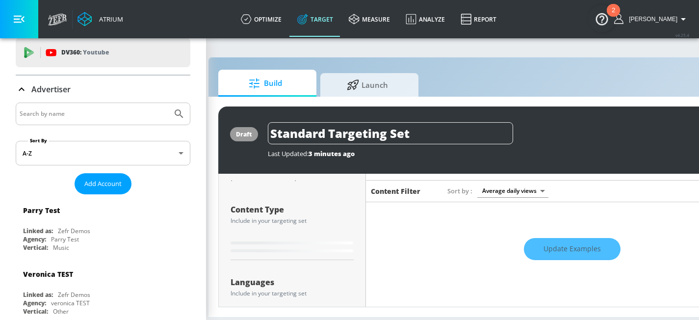
type input "0.56"
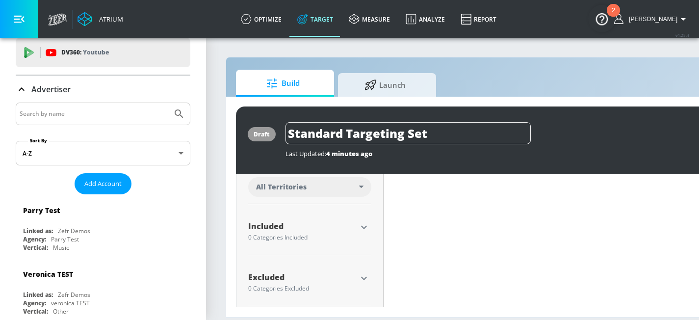
scroll to position [284, 0]
click at [359, 222] on icon "button" at bounding box center [364, 228] width 12 height 12
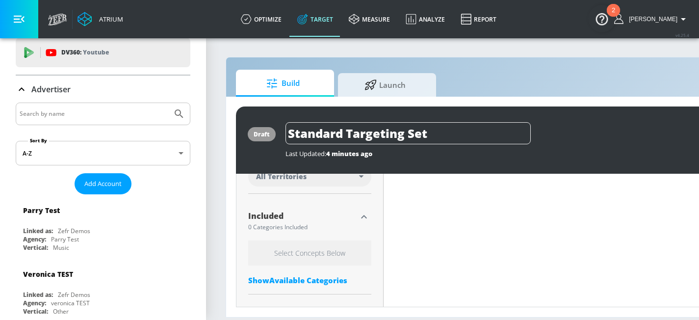
scroll to position [298, 0]
click at [295, 273] on div "Show Available Categories" at bounding box center [309, 278] width 123 height 10
click at [300, 289] on input "Sort By" at bounding box center [303, 297] width 110 height 20
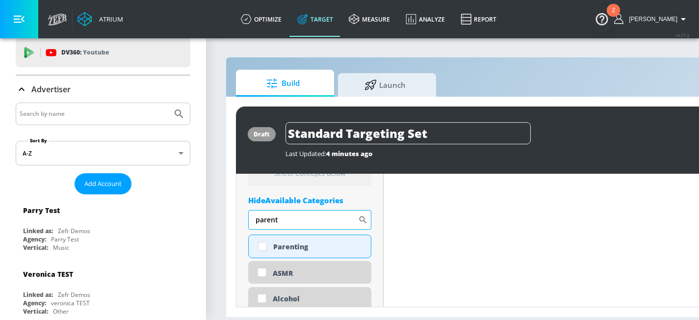
scroll to position [377, 0]
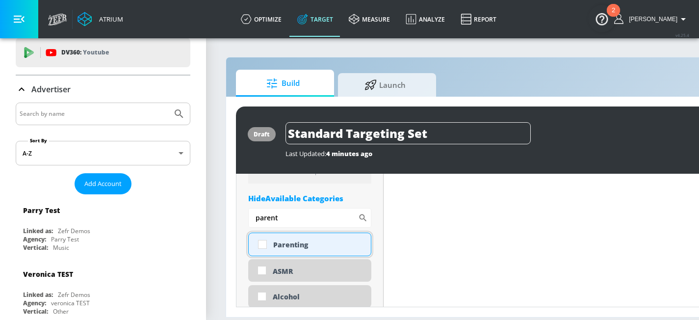
type input "parent"
click at [288, 240] on div "Parenting" at bounding box center [318, 244] width 90 height 9
checkbox input "true"
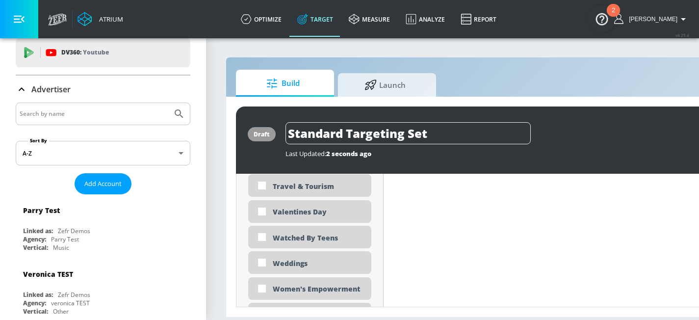
scroll to position [3140, 0]
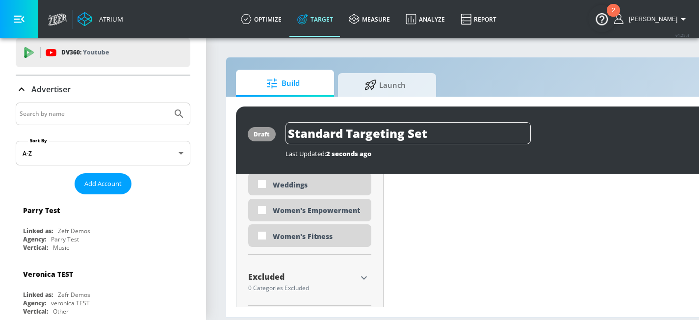
click at [363, 276] on icon "button" at bounding box center [364, 277] width 6 height 3
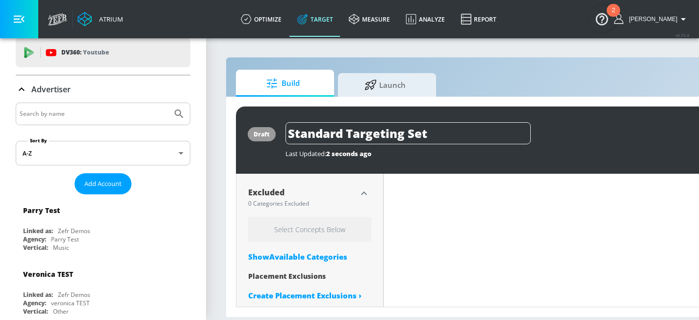
scroll to position [3229, 0]
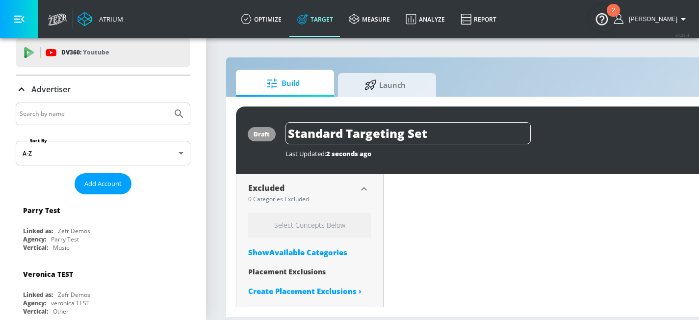
click at [287, 247] on div "Show Available Categories" at bounding box center [309, 252] width 123 height 10
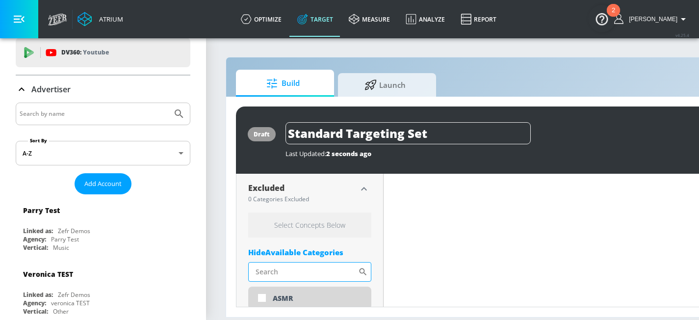
click at [286, 262] on input "Sort By" at bounding box center [303, 272] width 110 height 20
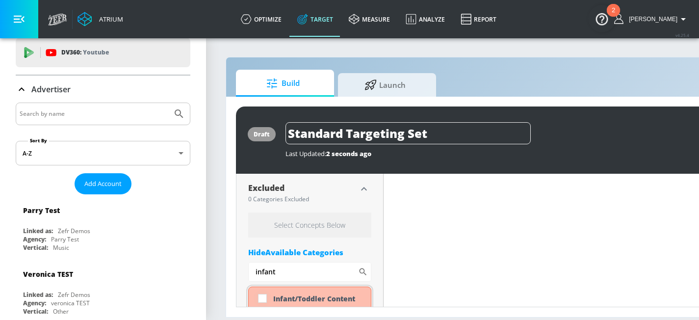
type input "infant"
click at [265, 289] on input "checkbox" at bounding box center [262, 298] width 18 height 18
checkbox input "true"
click at [478, 264] on div "Content Filter Sort by Average daily views avg_daily_views_last_7_days Update E…" at bounding box center [589, 69] width 412 height 6051
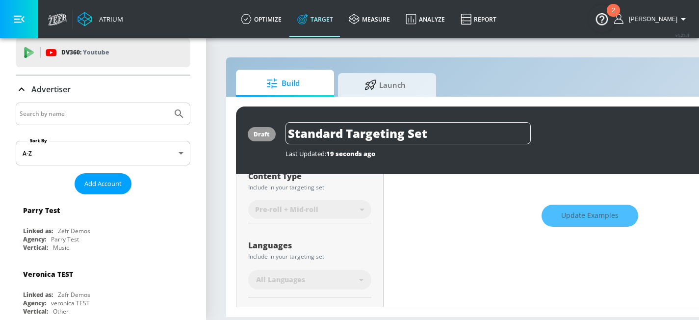
scroll to position [126, 0]
click at [579, 206] on div "Update Examples" at bounding box center [589, 217] width 412 height 34
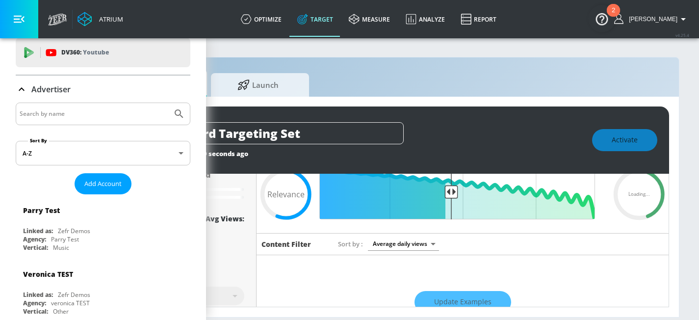
scroll to position [2, 134]
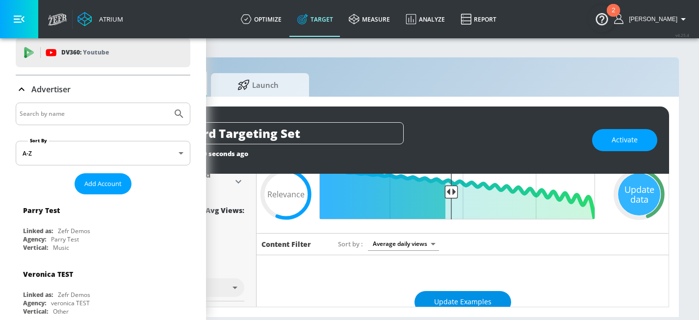
click at [456, 299] on span "Update Examples" at bounding box center [462, 302] width 57 height 12
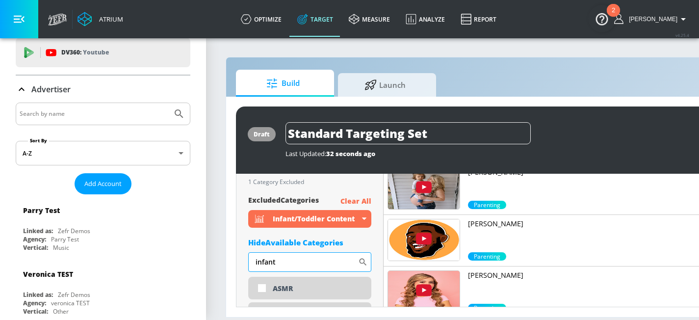
scroll to position [3223, 0]
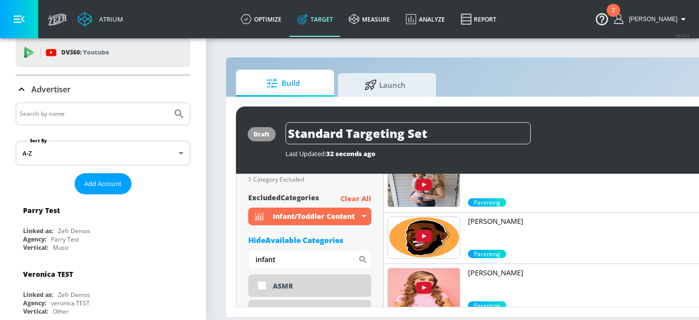
drag, startPoint x: 298, startPoint y: 255, endPoint x: 229, endPoint y: 250, distance: 69.4
click at [229, 250] on div "draft Standard Targeting Set Last Updated: 32 seconds ago Activate Placement Ty…" at bounding box center [515, 207] width 579 height 220
type input "k"
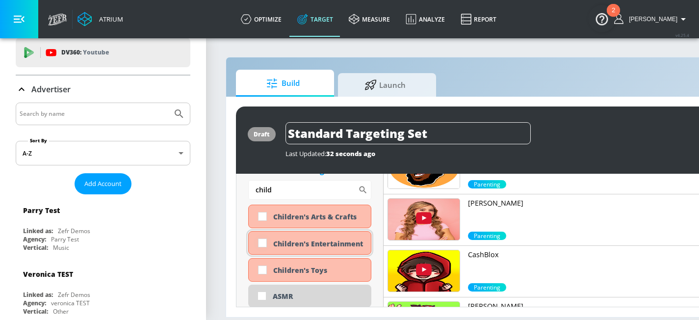
scroll to position [3295, 0]
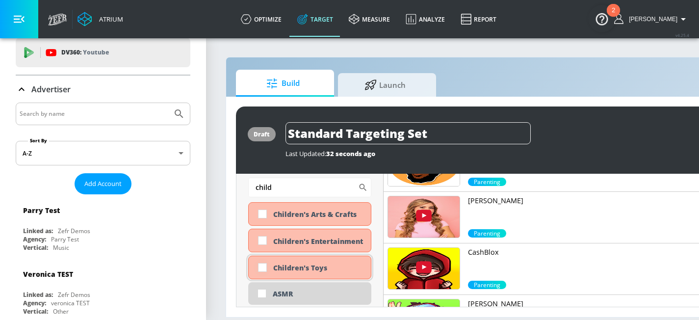
type input "child"
click at [260, 258] on input "checkbox" at bounding box center [262, 267] width 18 height 18
checkbox input "true"
click at [263, 238] on input "checkbox" at bounding box center [262, 240] width 18 height 18
checkbox input "true"
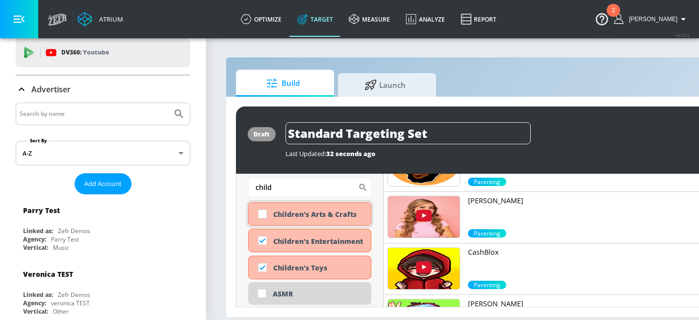
click at [263, 202] on div "Children's Arts & Crafts" at bounding box center [309, 214] width 123 height 24
checkbox input "true"
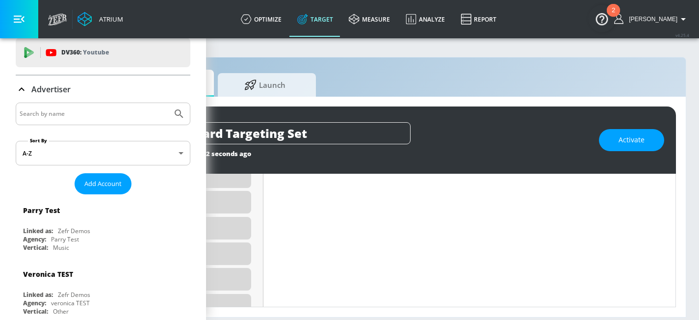
scroll to position [120, 0]
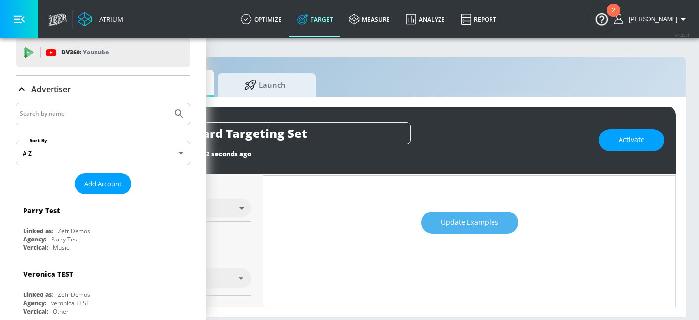
click at [451, 216] on span "Update Examples" at bounding box center [469, 222] width 57 height 12
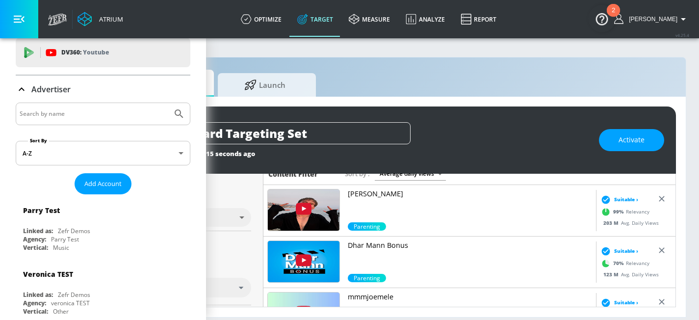
scroll to position [104, 0]
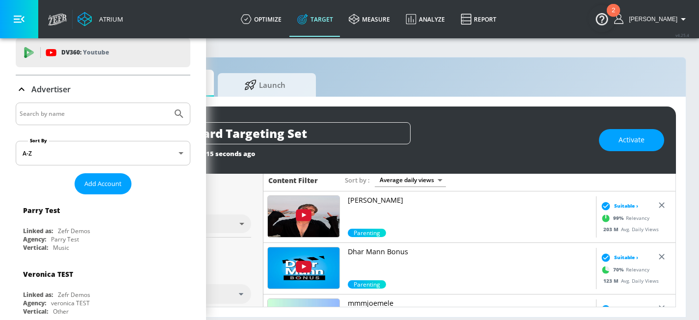
click at [372, 195] on p "[PERSON_NAME]" at bounding box center [470, 200] width 244 height 10
click at [377, 247] on p "Dhar Mann Bonus" at bounding box center [470, 252] width 244 height 10
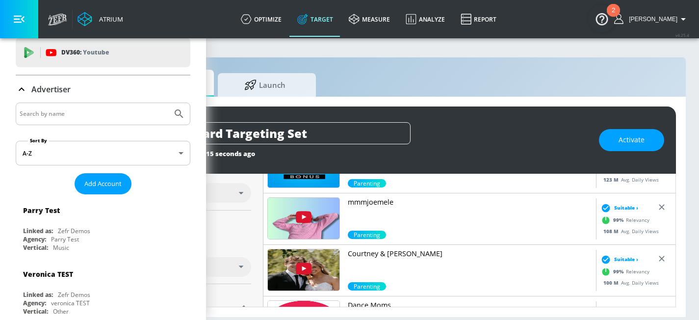
scroll to position [206, 0]
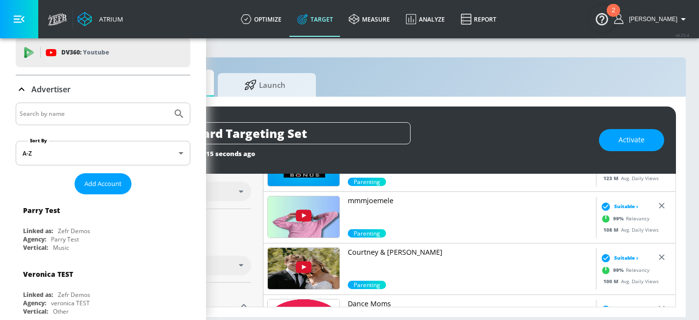
click at [382, 196] on p "mmmjoemele" at bounding box center [470, 201] width 244 height 10
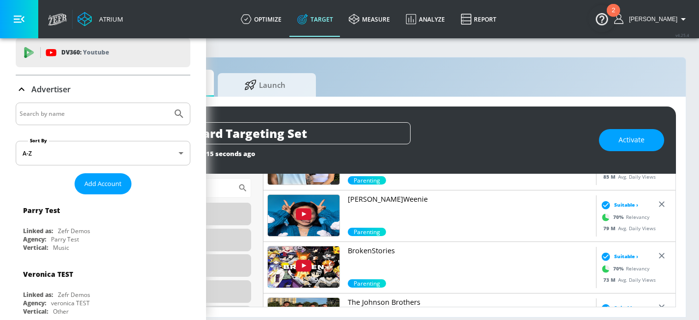
scroll to position [460, 0]
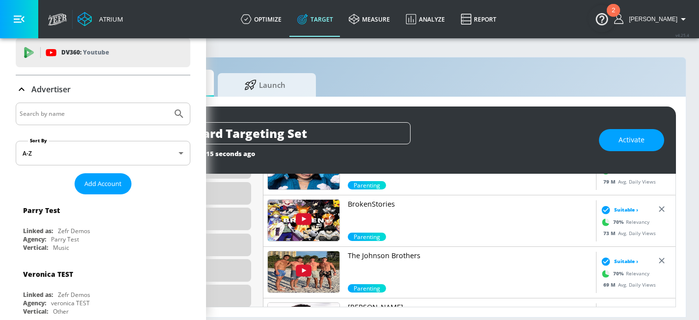
click at [358, 199] on p "BrokenStories" at bounding box center [470, 204] width 244 height 10
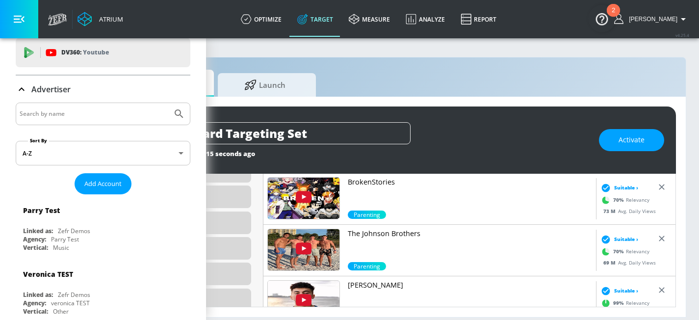
scroll to position [491, 0]
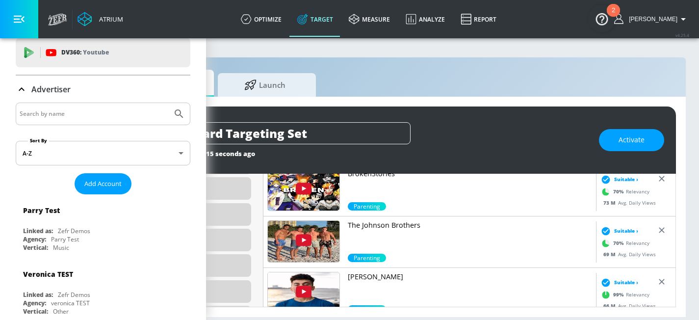
click at [391, 220] on p "The Johnson Brothers" at bounding box center [470, 225] width 244 height 10
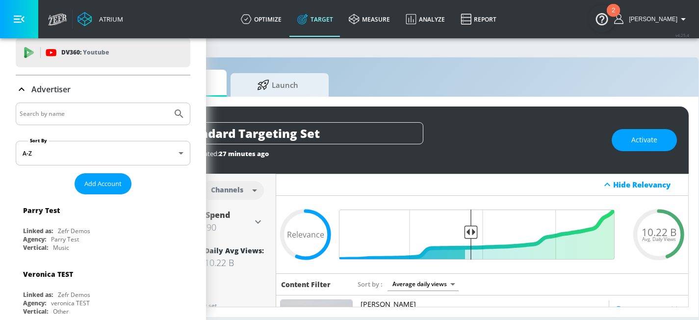
scroll to position [7, 0]
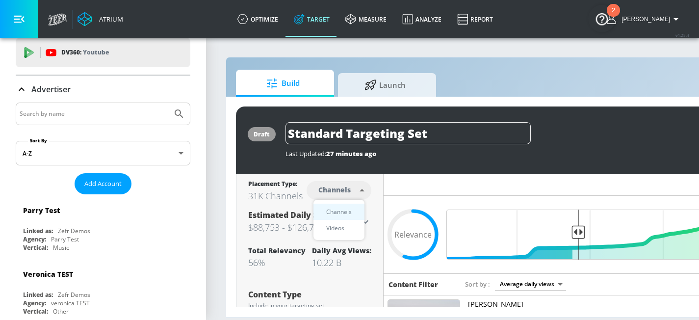
click at [344, 182] on body "Atrium optimize Target measure Analyze Report optimize Target measure Analyze R…" at bounding box center [349, 160] width 699 height 320
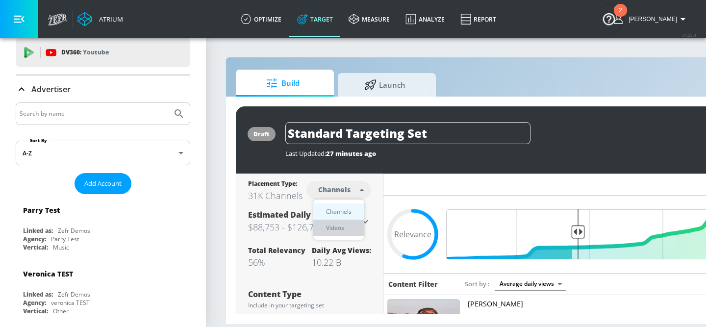
click at [340, 230] on div "Videos" at bounding box center [335, 228] width 28 height 10
type input "videos"
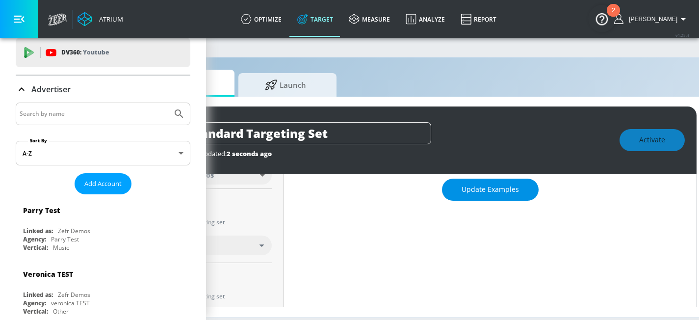
scroll to position [145, 0]
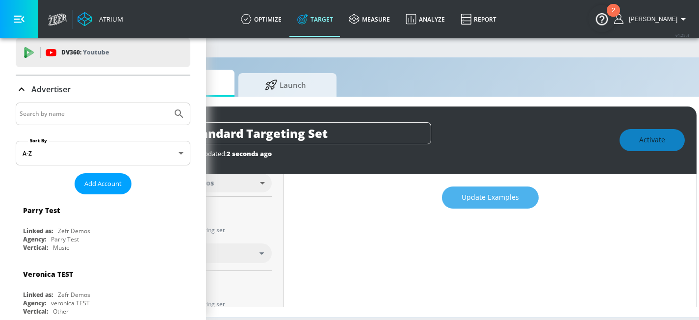
click at [483, 196] on span "Update Examples" at bounding box center [489, 197] width 57 height 12
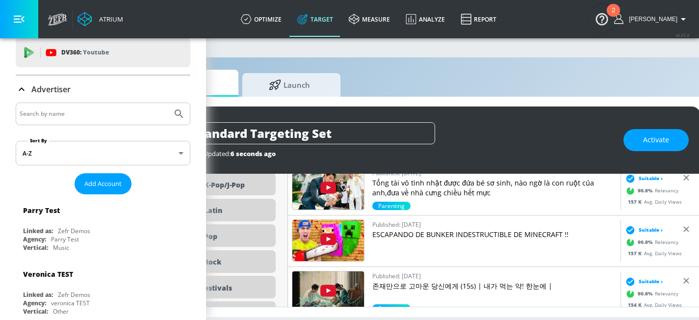
scroll to position [2122, 0]
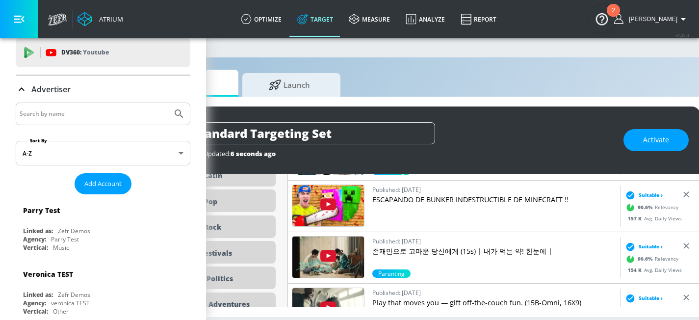
click at [425, 201] on p "ESCAPANDO DE BUNKER INDESTRUCTIBLE DE MINECRAFT !!" at bounding box center [494, 200] width 244 height 10
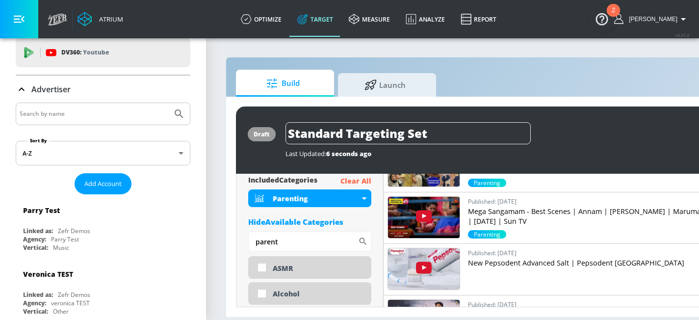
scroll to position [321, 0]
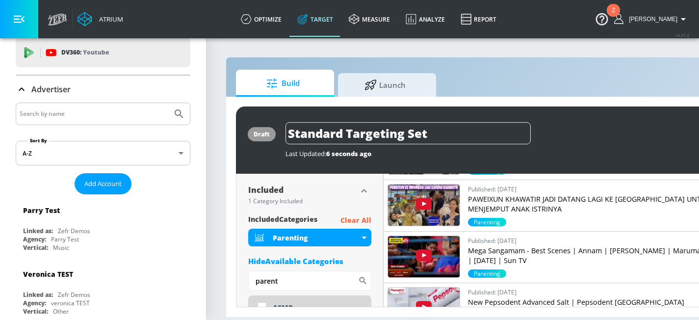
click at [291, 256] on div "Hide Available Categories" at bounding box center [309, 261] width 123 height 10
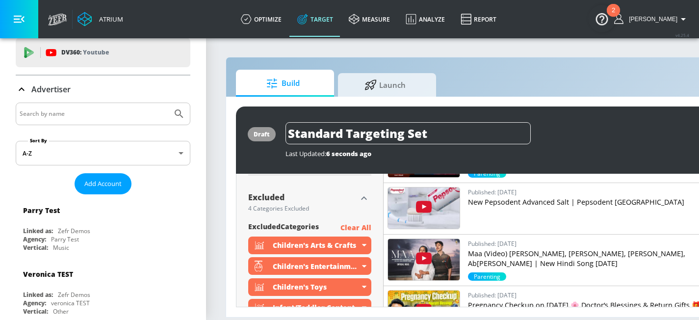
scroll to position [420, 0]
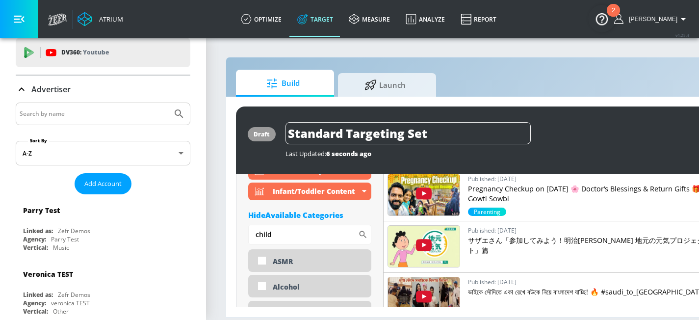
click at [275, 210] on div "Hide Available Categories" at bounding box center [309, 215] width 123 height 10
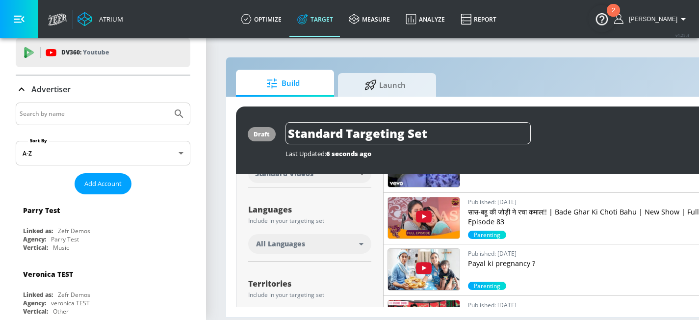
scroll to position [159, 0]
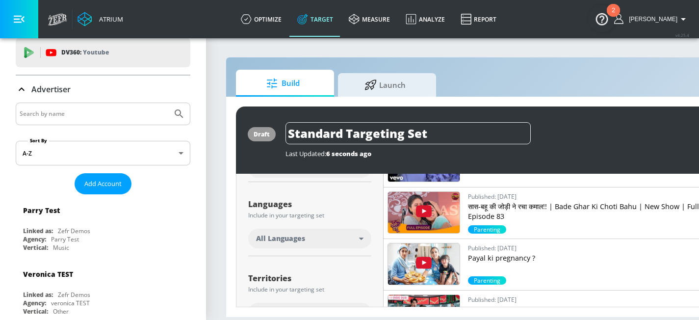
click at [299, 233] on span "All Languages" at bounding box center [280, 238] width 49 height 10
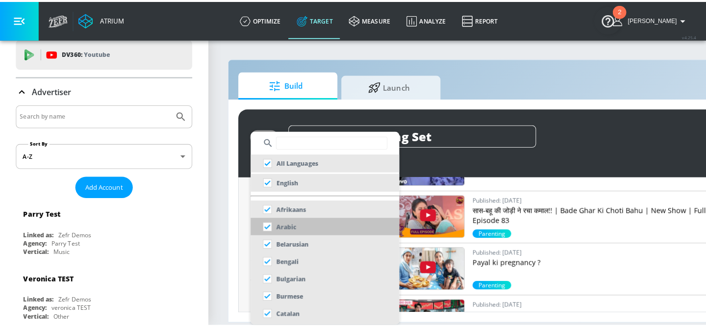
scroll to position [0, 0]
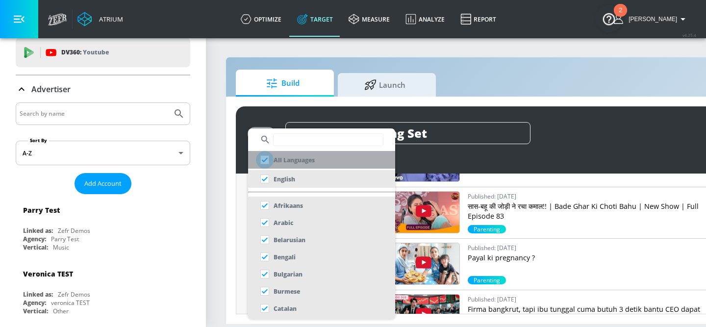
click at [264, 159] on input "checkbox" at bounding box center [265, 160] width 18 height 18
checkbox input "true"
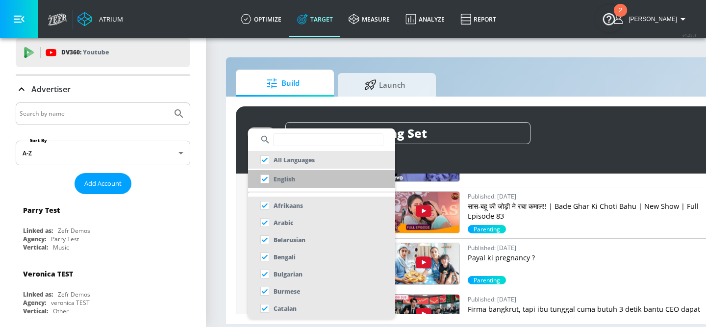
click at [263, 180] on input "checkbox" at bounding box center [265, 179] width 18 height 18
checkbox input "true"
checkbox input "false"
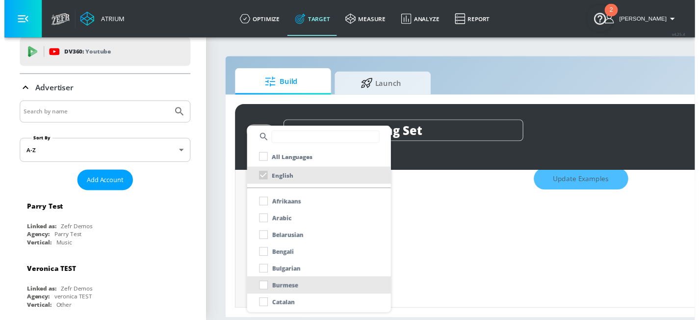
scroll to position [167, 0]
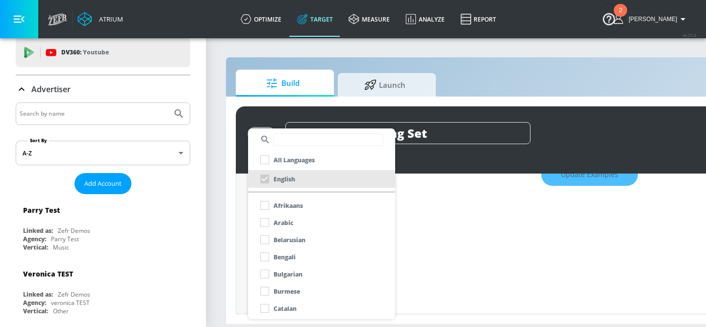
click at [584, 180] on div at bounding box center [353, 163] width 706 height 327
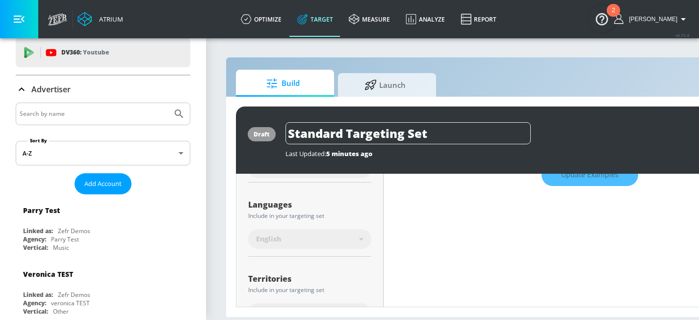
click at [568, 179] on div "Update Examples" at bounding box center [589, 175] width 412 height 34
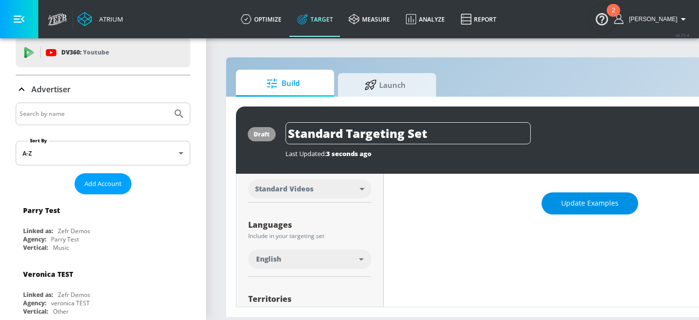
scroll to position [131, 0]
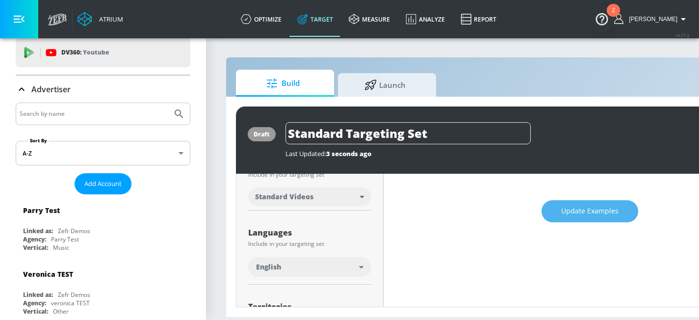
click at [581, 208] on span "Update Examples" at bounding box center [589, 211] width 57 height 12
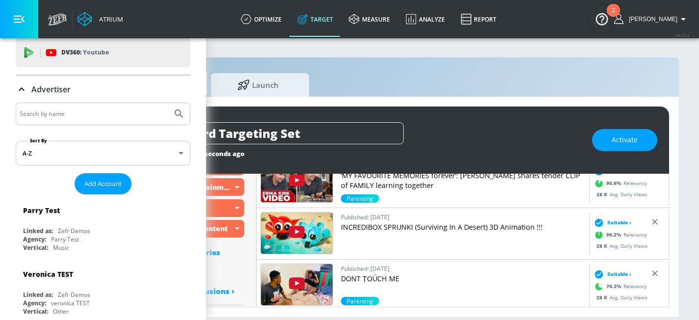
scroll to position [4219, 0]
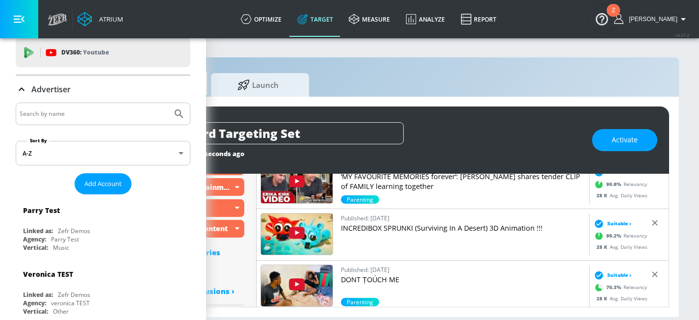
click at [373, 223] on p "INCREDIBOX SPRUNKI (Surviving In A Desert) 3D Animation !!!" at bounding box center [463, 228] width 244 height 10
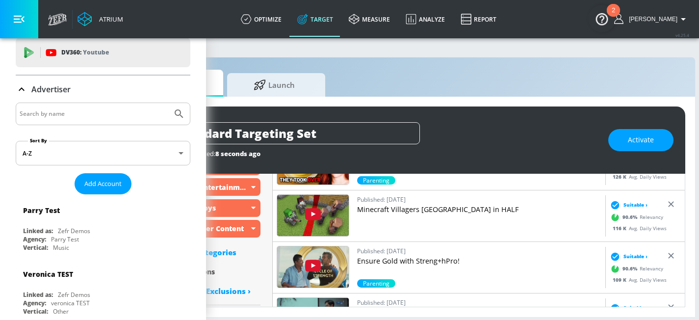
scroll to position [222, 0]
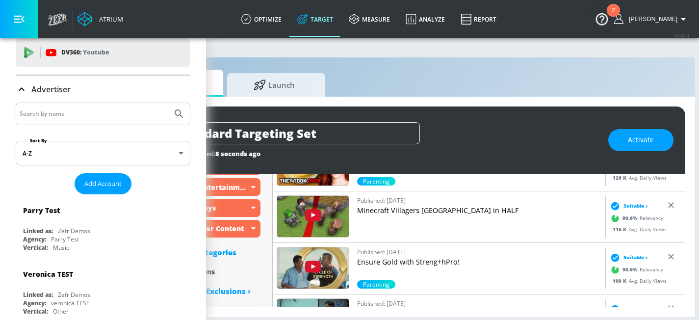
click at [382, 214] on p "Minecraft Villagers [GEOGRAPHIC_DATA] in HALF" at bounding box center [479, 210] width 244 height 10
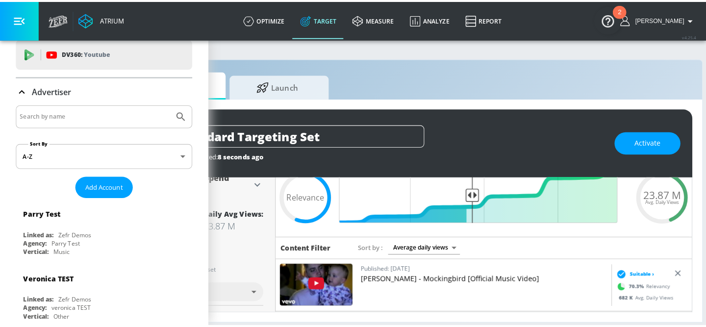
scroll to position [83, 0]
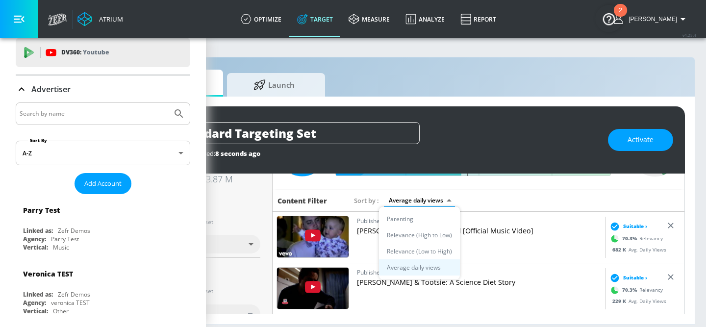
click at [430, 198] on body "Atrium optimize Target measure Analyze Report optimize Target measure Analyze R…" at bounding box center [242, 163] width 706 height 327
click at [413, 233] on li "Relevance (High to Low)" at bounding box center [419, 235] width 81 height 16
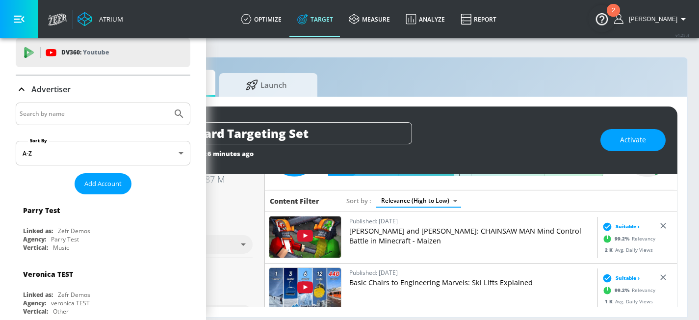
click at [416, 233] on p "[PERSON_NAME] and [PERSON_NAME]: CHAINSAW MAN Mind Control Battle in Minecraft …" at bounding box center [471, 236] width 244 height 20
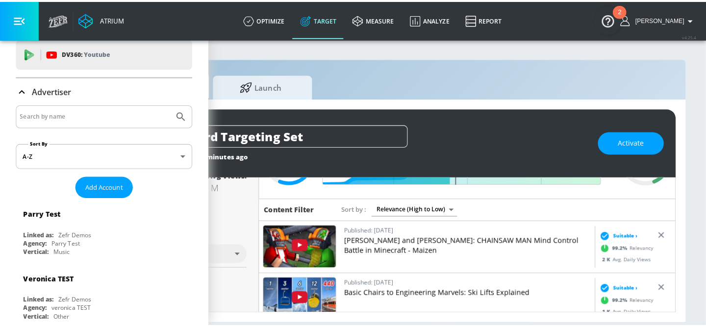
scroll to position [0, 127]
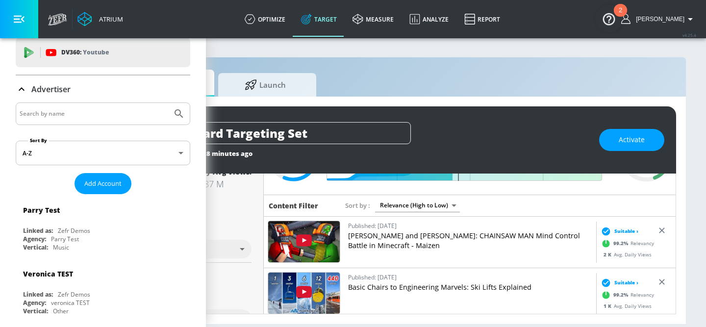
click at [415, 206] on body "Atrium optimize Target measure Analyze Report optimize Target measure Analyze R…" at bounding box center [233, 163] width 706 height 327
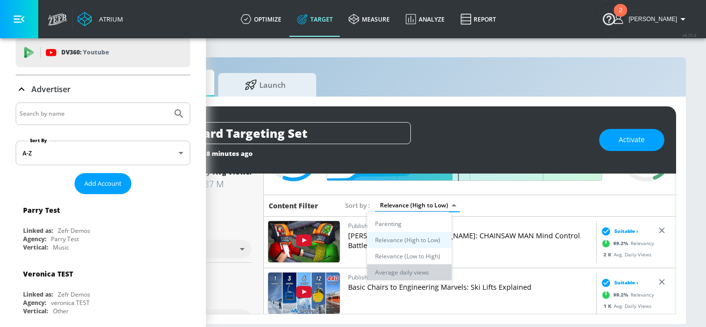
click at [405, 273] on li "Average daily views" at bounding box center [409, 272] width 84 height 16
type input "avg_daily_views_last_7_days"
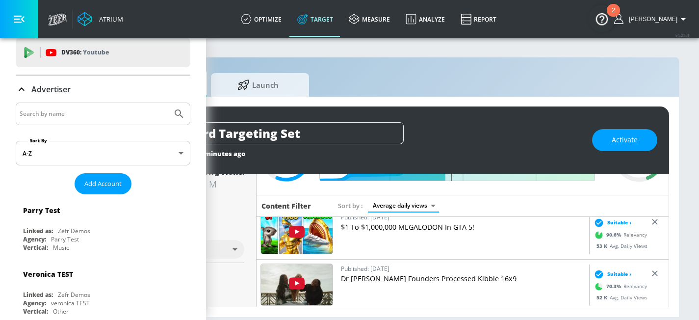
scroll to position [1804, 0]
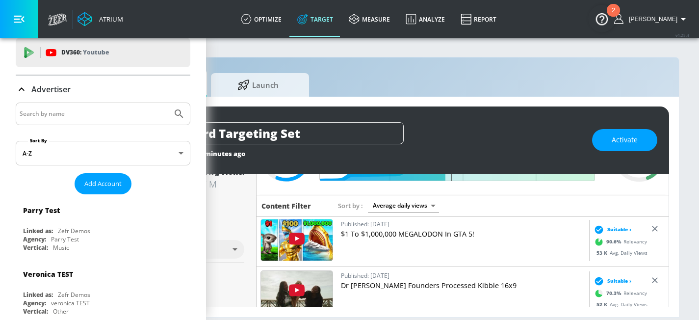
click at [392, 234] on p "$1 To $1,000,000 MEGALODON In GTA 5!" at bounding box center [463, 234] width 244 height 10
